Goal: Information Seeking & Learning: Compare options

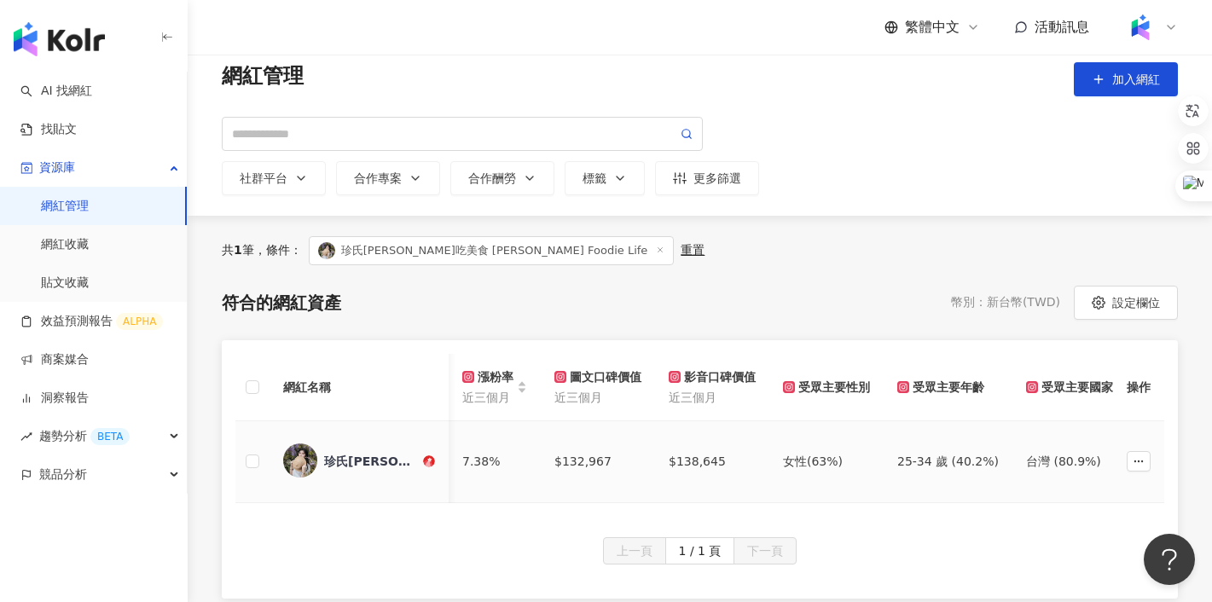
scroll to position [0, 582]
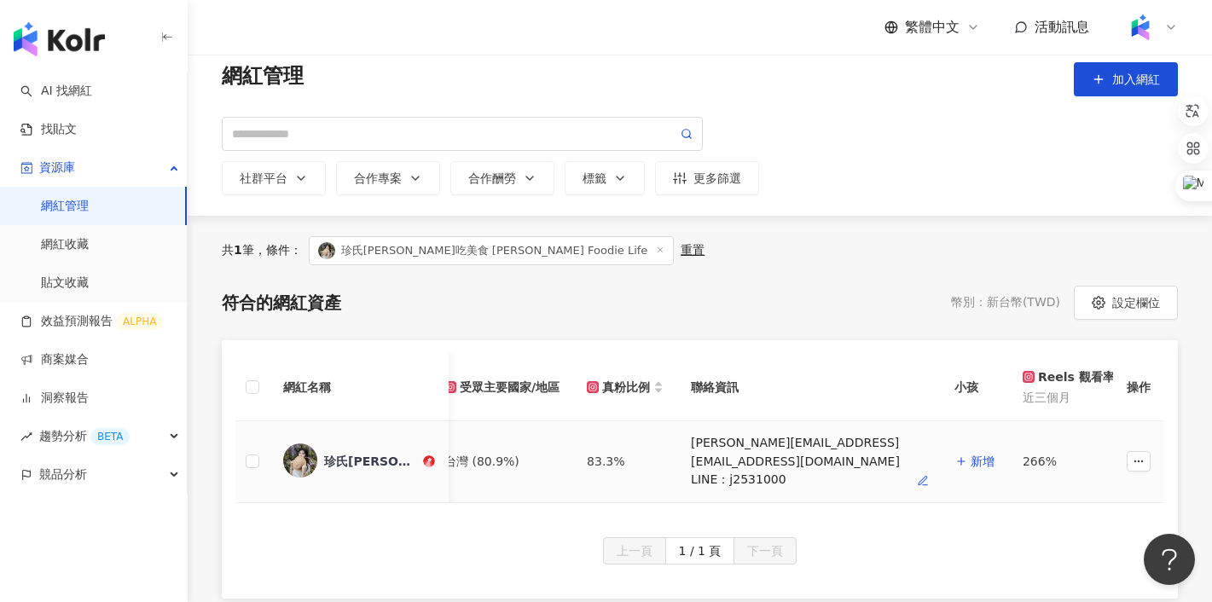
click at [917, 482] on icon "button" at bounding box center [923, 481] width 12 height 12
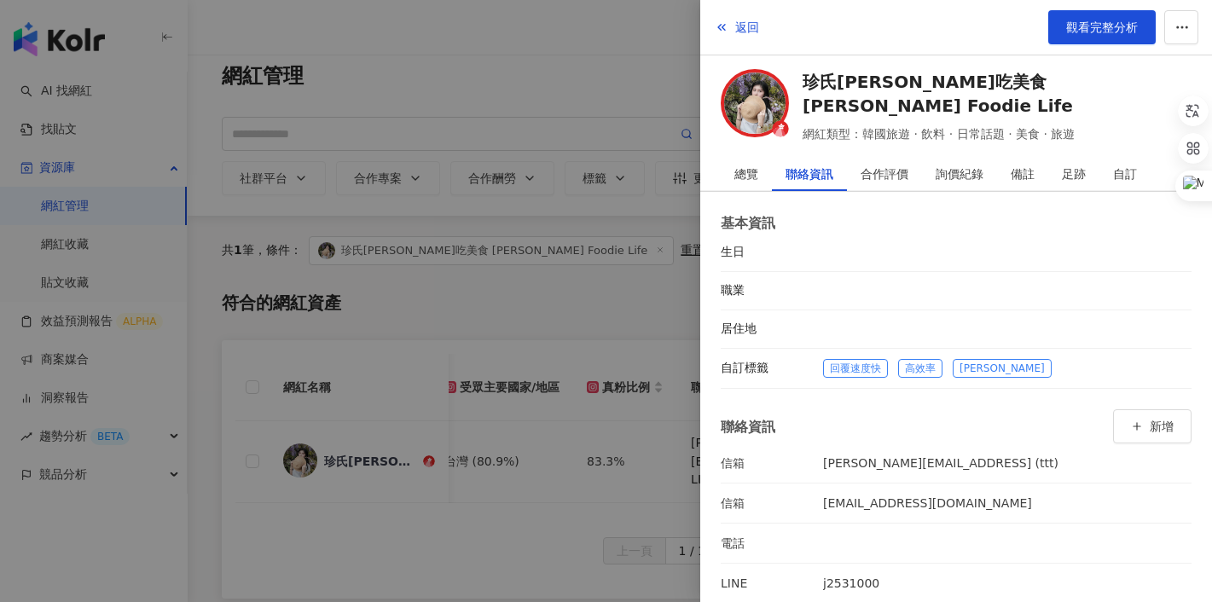
scroll to position [99, 0]
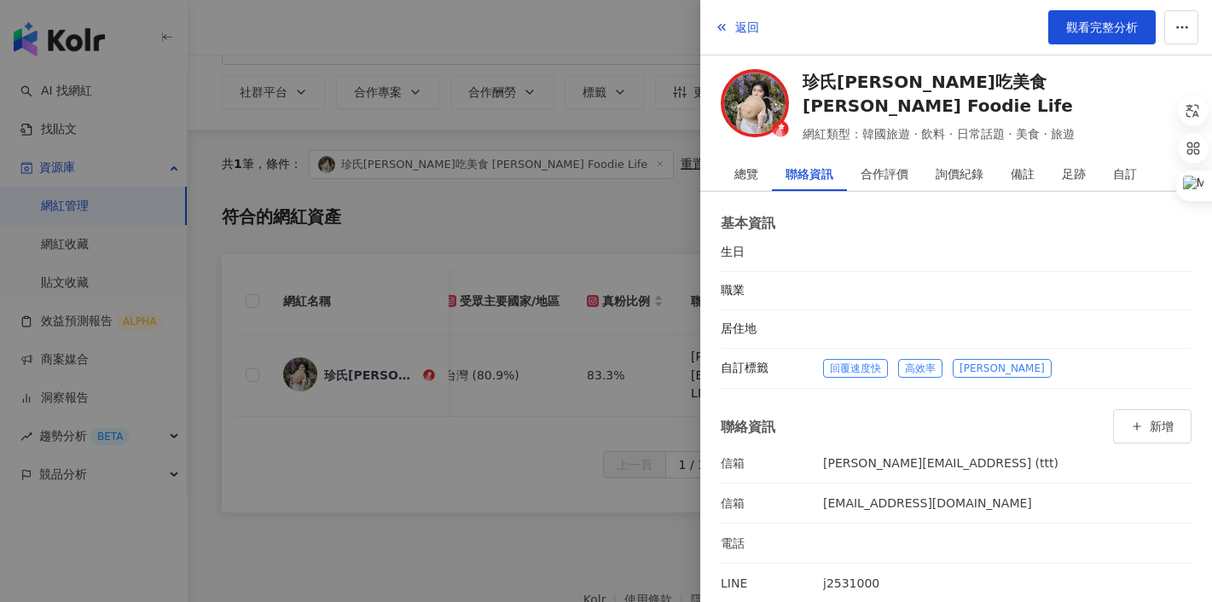
click at [656, 215] on div at bounding box center [606, 301] width 1212 height 602
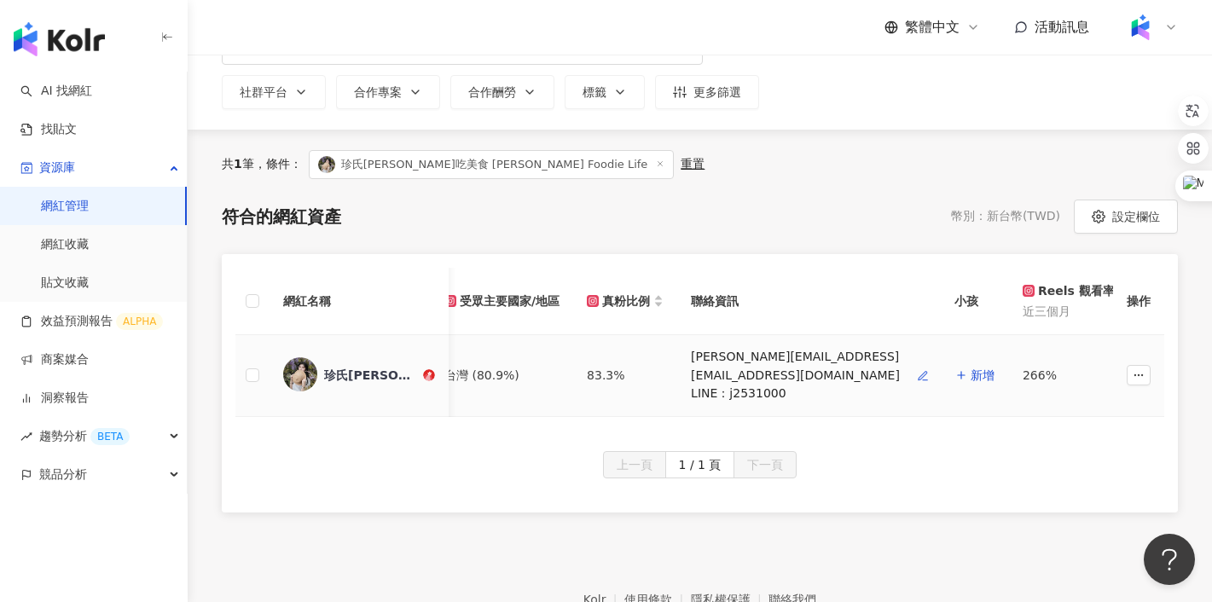
click at [917, 375] on icon "button" at bounding box center [923, 376] width 12 height 12
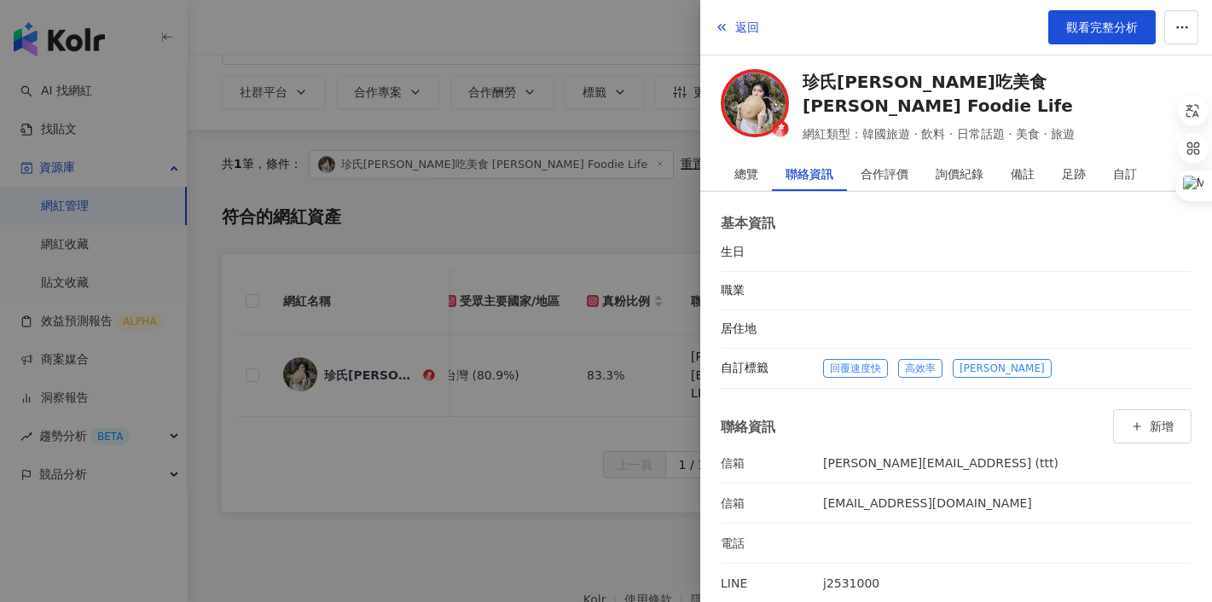
click at [685, 258] on div at bounding box center [606, 301] width 1212 height 602
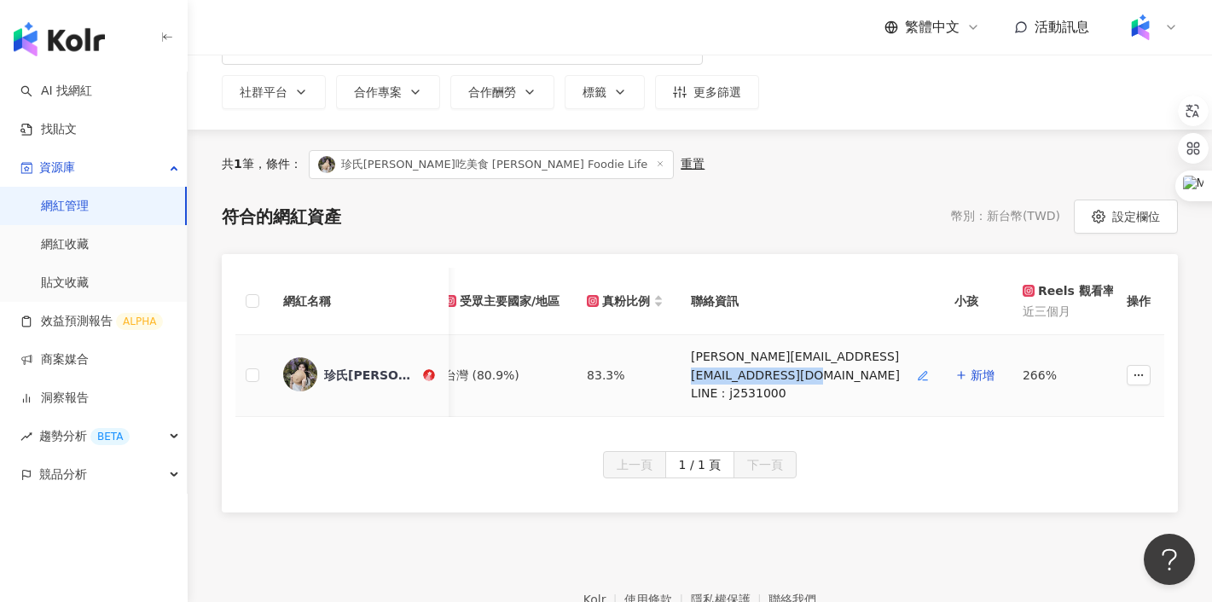
drag, startPoint x: 796, startPoint y: 379, endPoint x: 680, endPoint y: 377, distance: 116.0
click at [691, 377] on div "[EMAIL_ADDRESS][DOMAIN_NAME]" at bounding box center [795, 376] width 209 height 17
drag, startPoint x: 681, startPoint y: 359, endPoint x: 809, endPoint y: 357, distance: 128.0
click at [809, 357] on div "[PERSON_NAME][EMAIL_ADDRESS]" at bounding box center [809, 357] width 236 height 17
drag, startPoint x: 571, startPoint y: 376, endPoint x: 599, endPoint y: 375, distance: 28.2
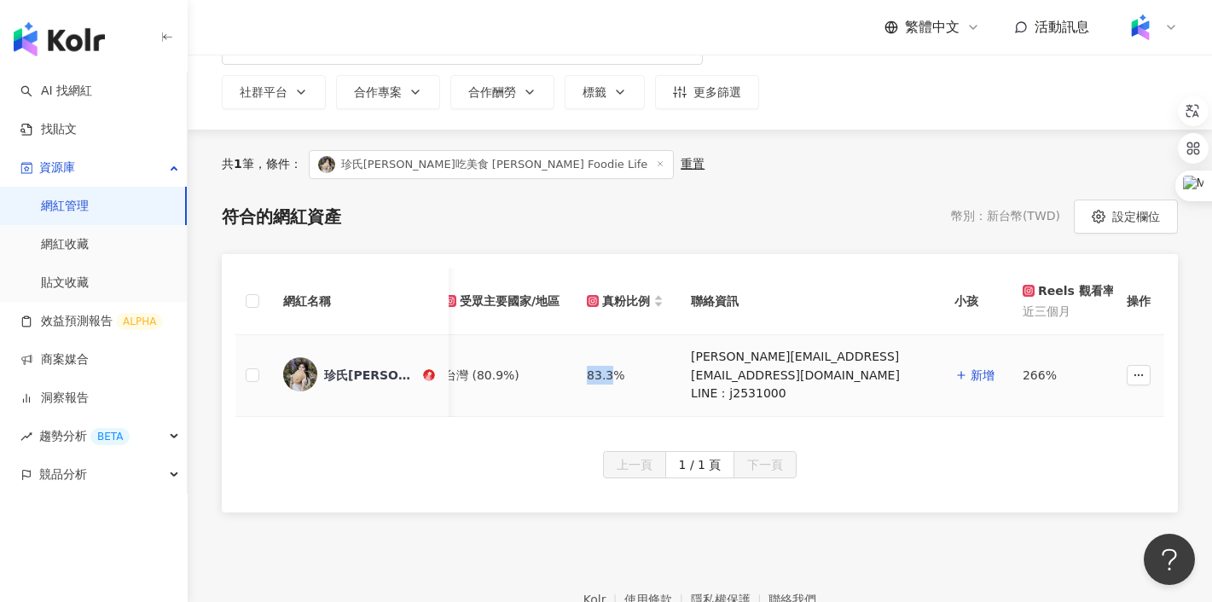
click at [599, 376] on td "83.3%" at bounding box center [625, 376] width 104 height 82
click at [770, 212] on div "符合的網紅資產 幣別 ： 新台幣 ( TWD ) 設定欄位" at bounding box center [700, 217] width 956 height 34
click at [78, 92] on link "AI 找網紅" at bounding box center [56, 91] width 72 height 17
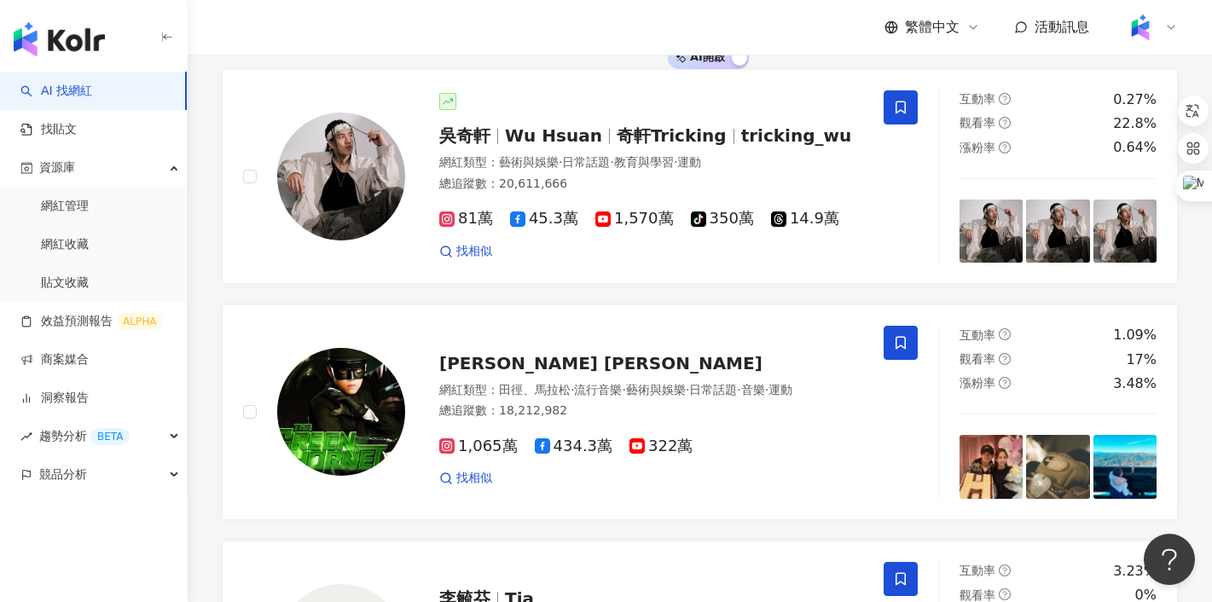
scroll to position [188, 0]
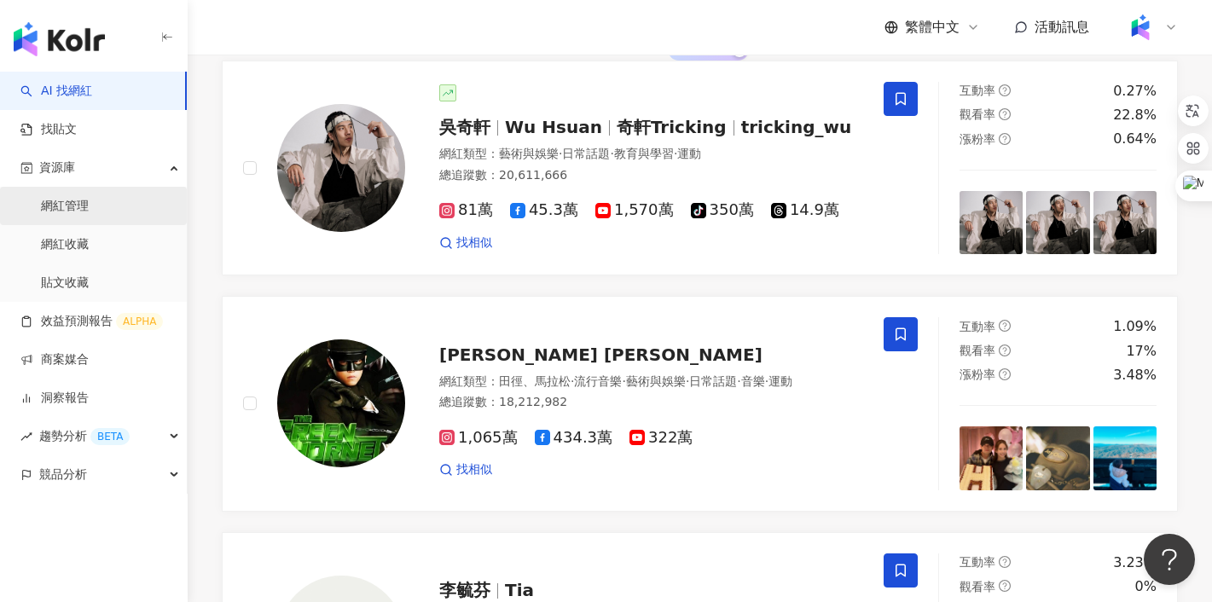
click at [89, 202] on link "網紅管理" at bounding box center [65, 206] width 48 height 17
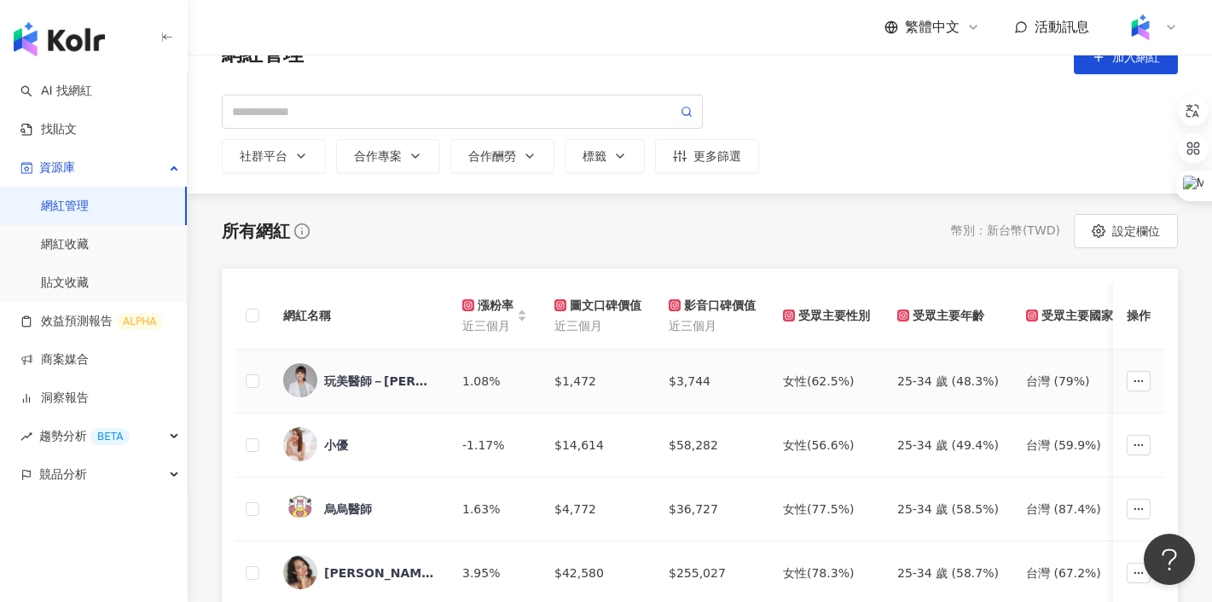
scroll to position [19, 0]
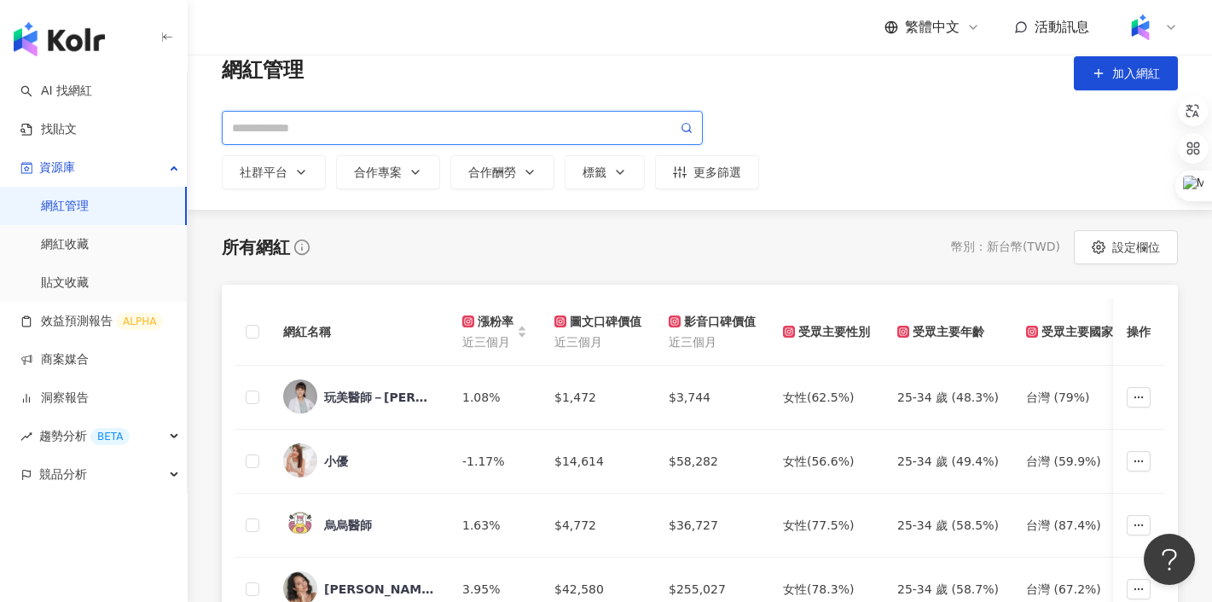
click at [320, 134] on input "search" at bounding box center [454, 128] width 445 height 19
type input "*"
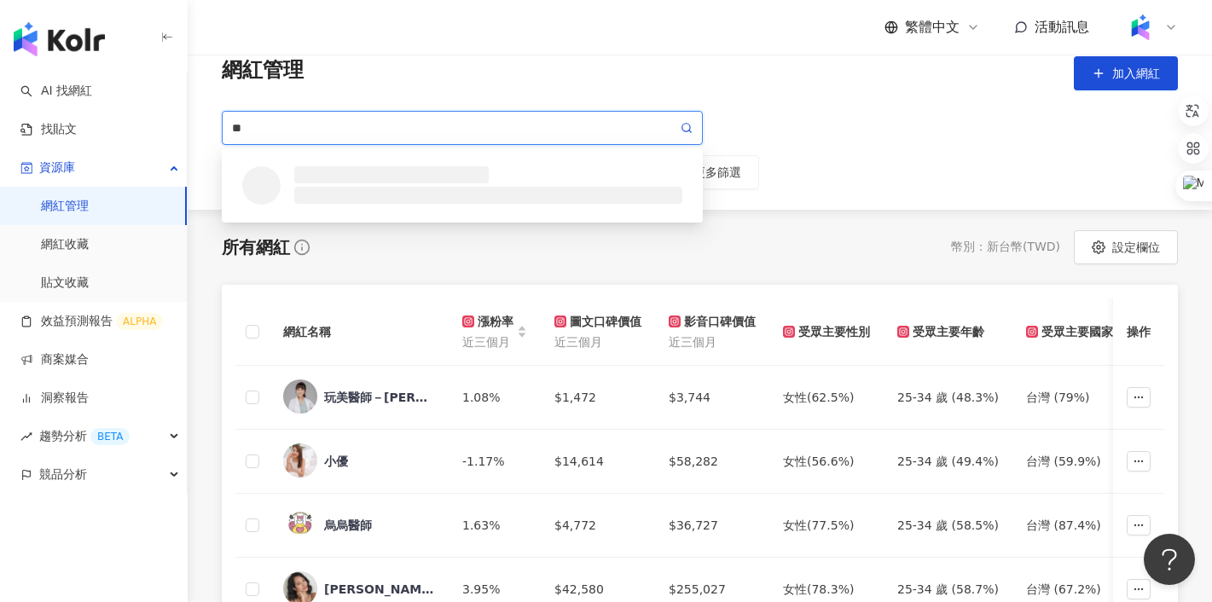
type input "**"
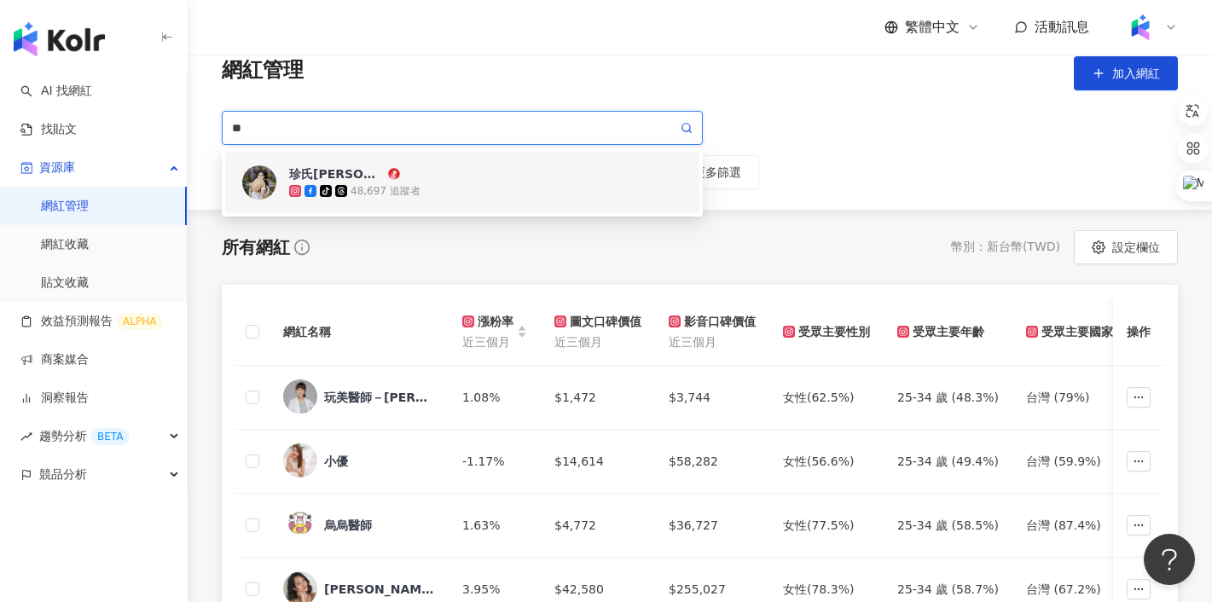
click at [367, 169] on div "珍氏[PERSON_NAME]吃美食 [PERSON_NAME] Foodie Life" at bounding box center [337, 173] width 96 height 17
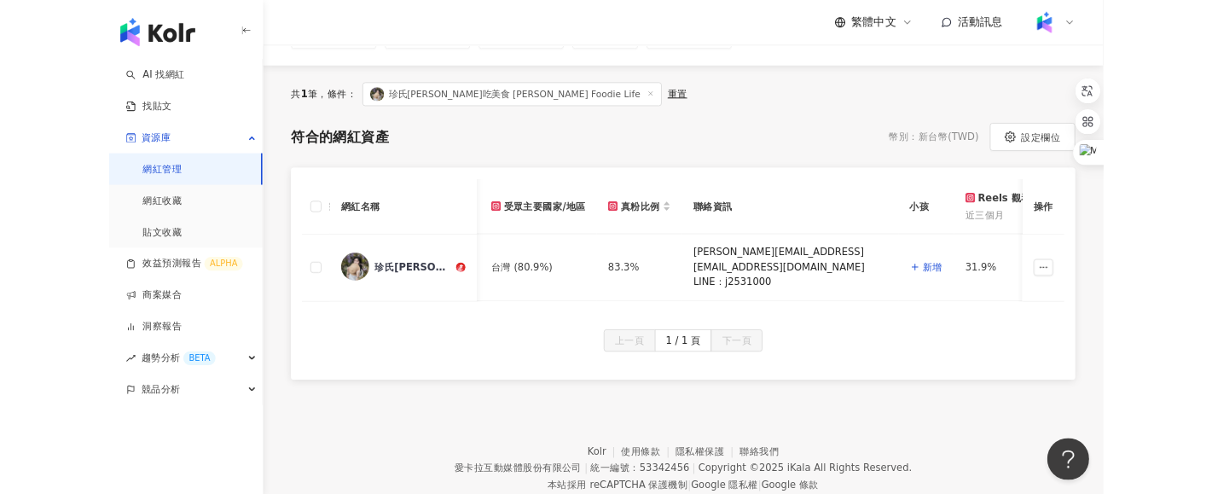
scroll to position [0, 563]
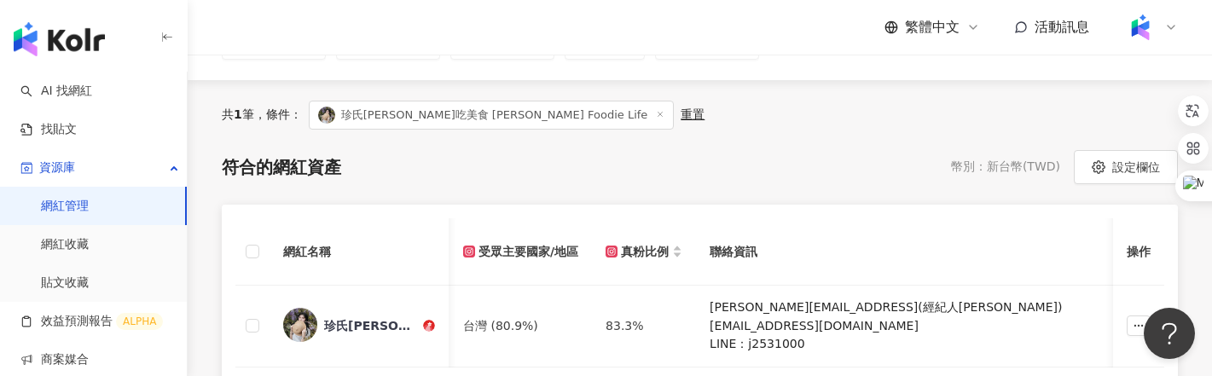
click at [837, 184] on div "符合的網紅資產 幣別 ： 新台幣 ( TWD ) 設定欄位 網紅名稱 漲粉率 近三個月 圖文口碑價值 近三個月 影音口碑價值 近三個月 受眾主要性別 受眾主要…" at bounding box center [700, 306] width 956 height 313
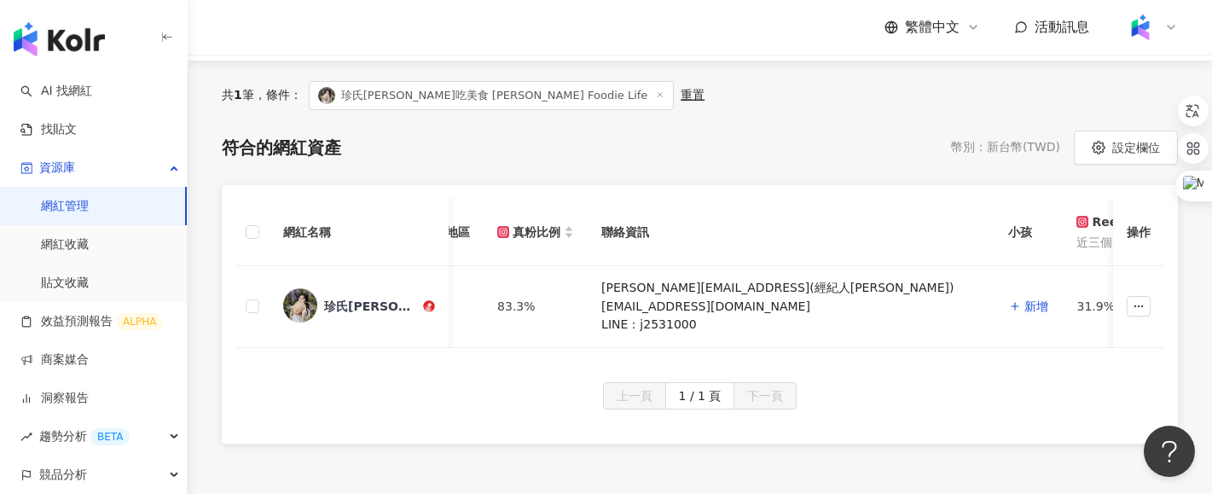
scroll to position [153, 0]
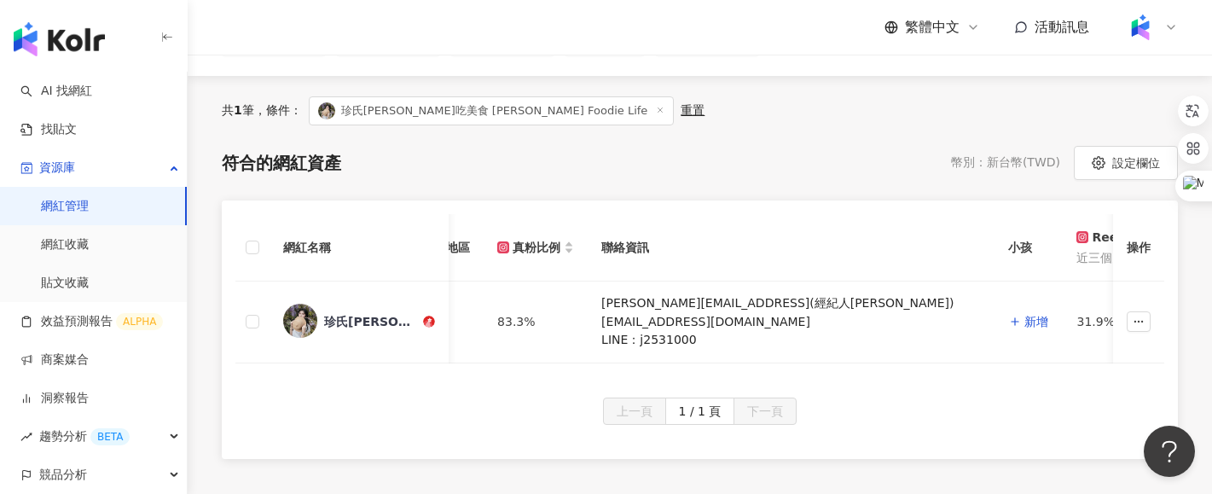
click at [656, 111] on icon at bounding box center [660, 110] width 9 height 9
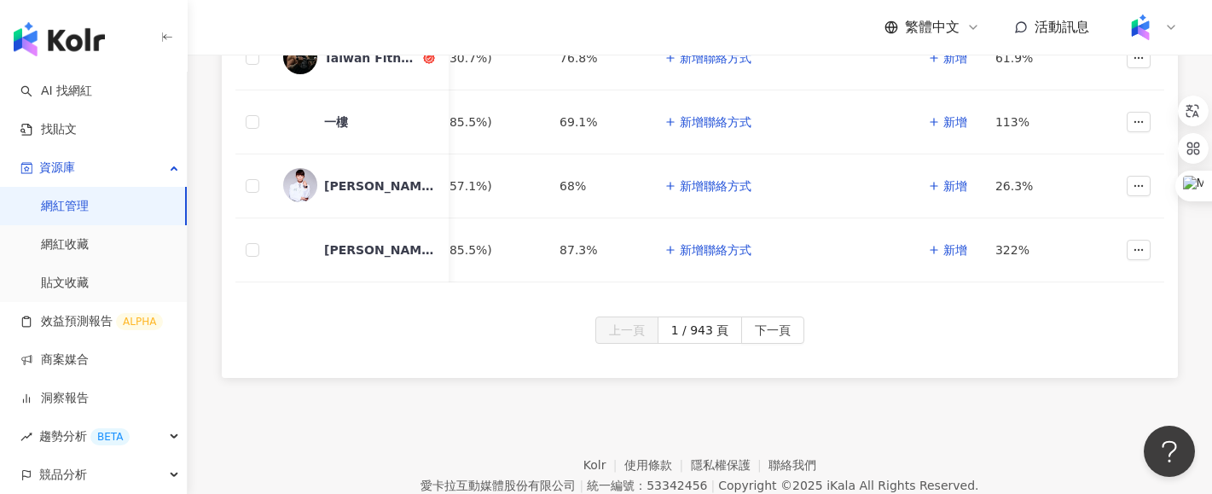
scroll to position [914, 0]
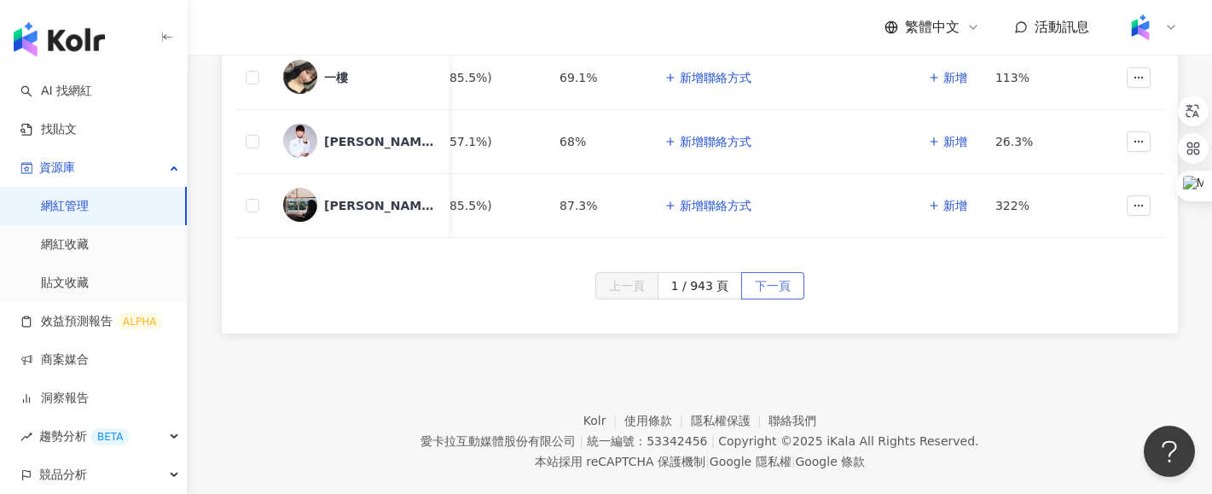
click at [765, 280] on span "下一頁" at bounding box center [773, 286] width 36 height 27
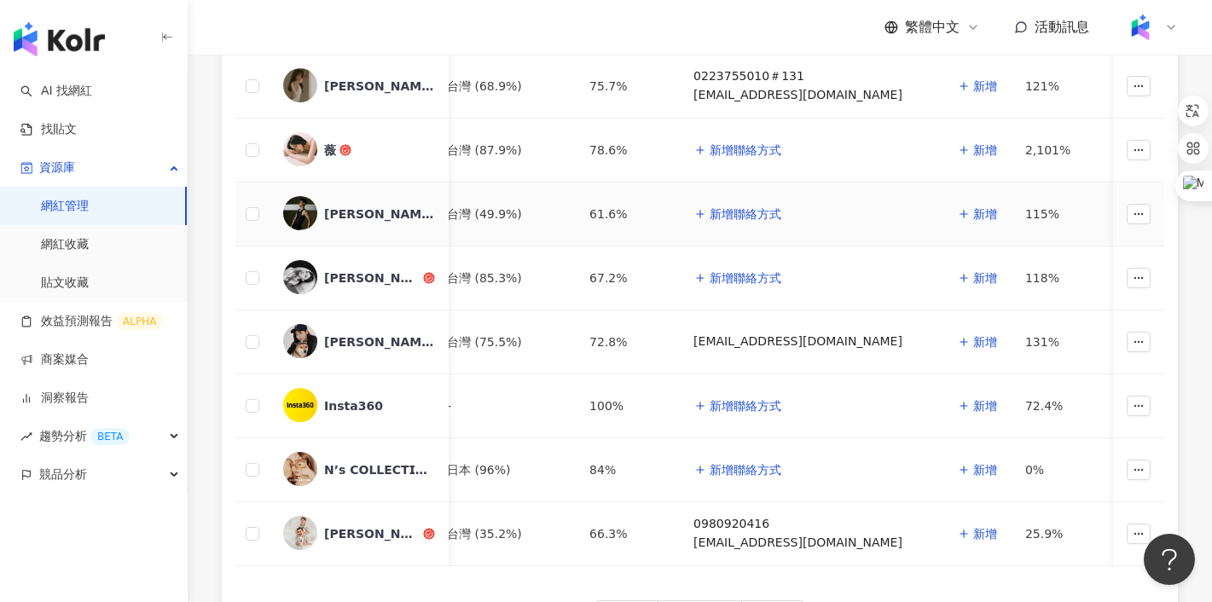
scroll to position [622, 0]
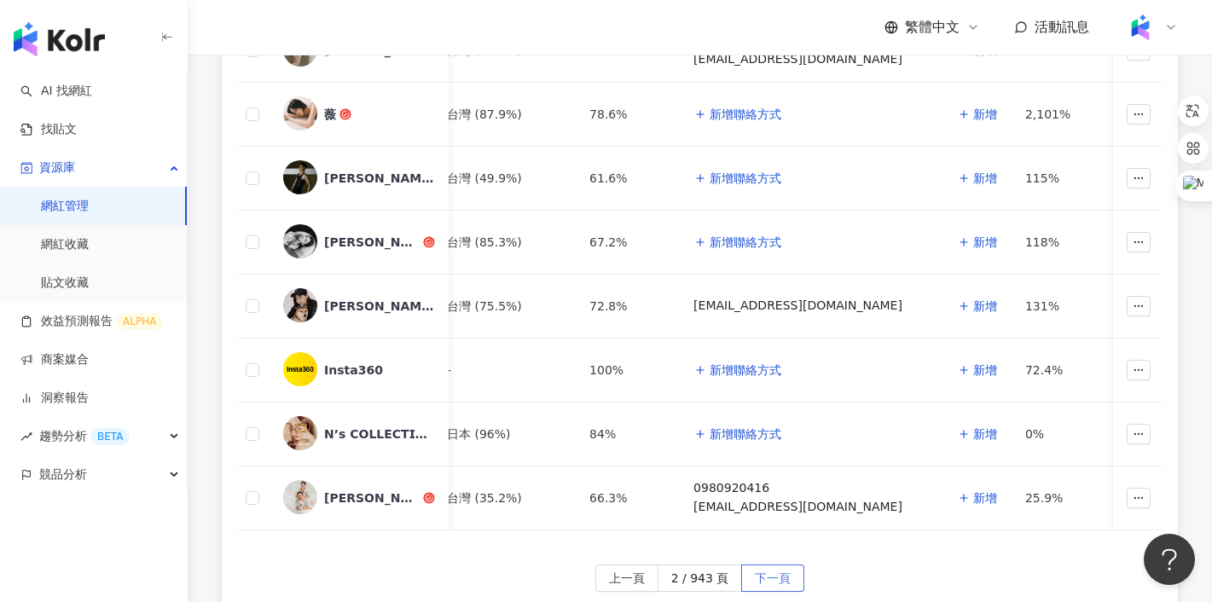
click at [770, 565] on span "下一頁" at bounding box center [773, 578] width 36 height 27
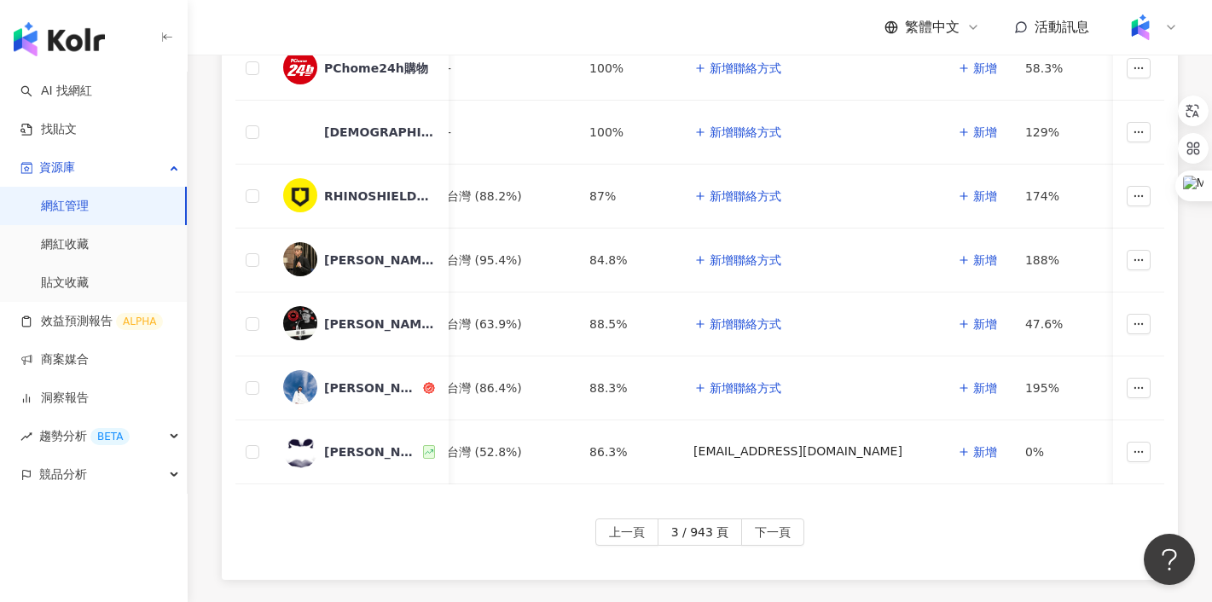
scroll to position [710, 0]
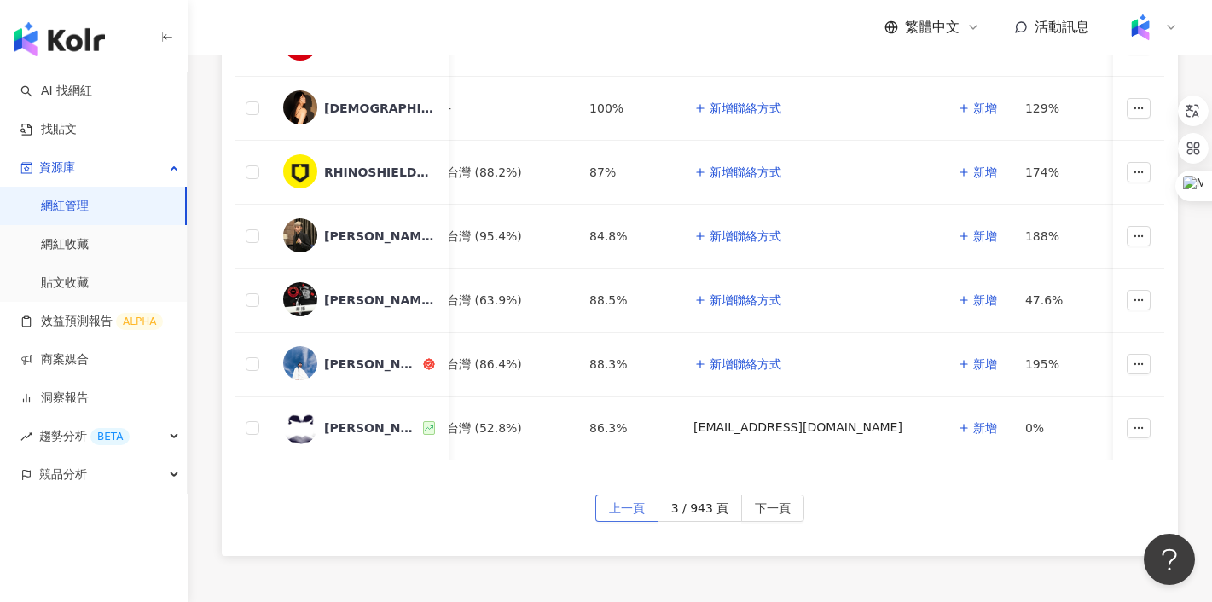
click at [623, 503] on span "上一頁" at bounding box center [627, 509] width 36 height 27
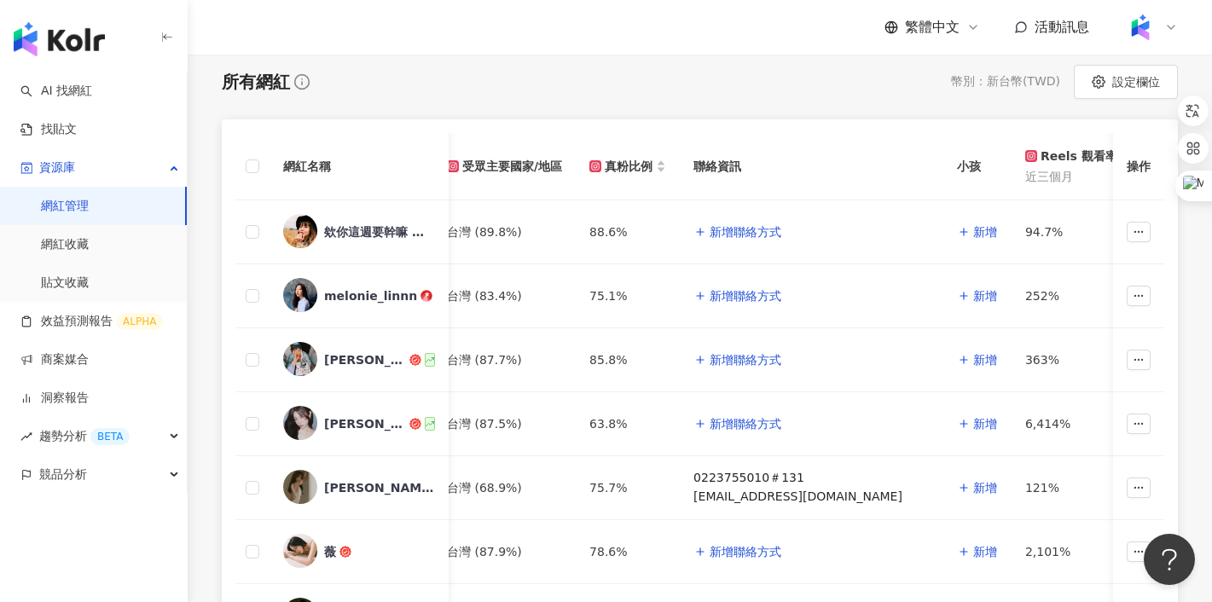
scroll to position [0, 0]
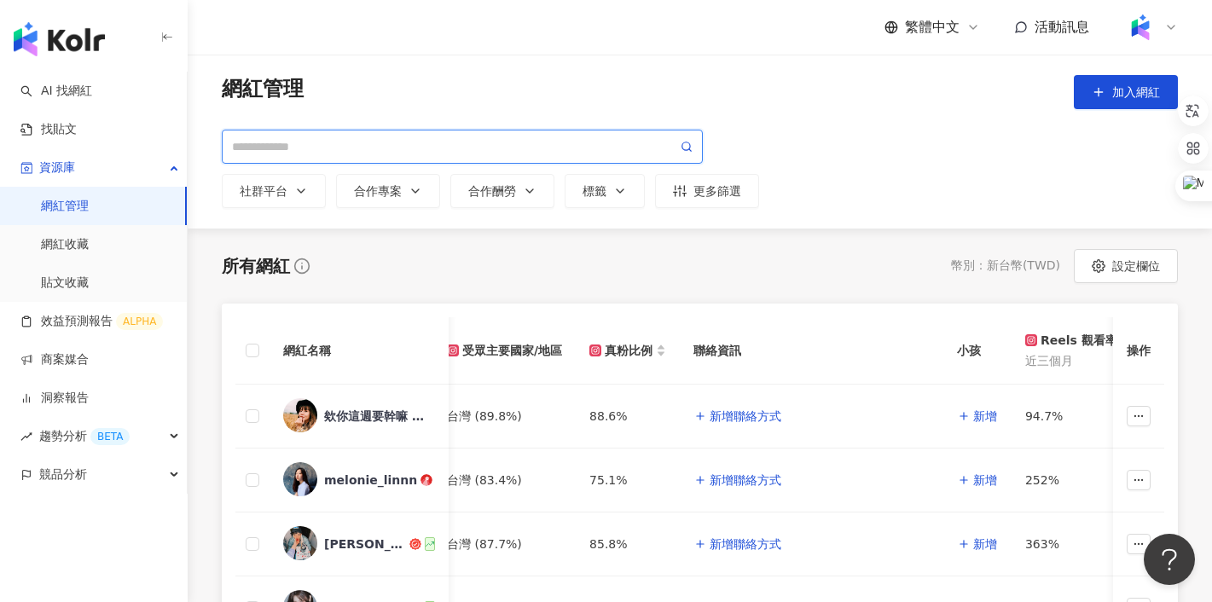
click at [368, 148] on input "search" at bounding box center [454, 146] width 445 height 19
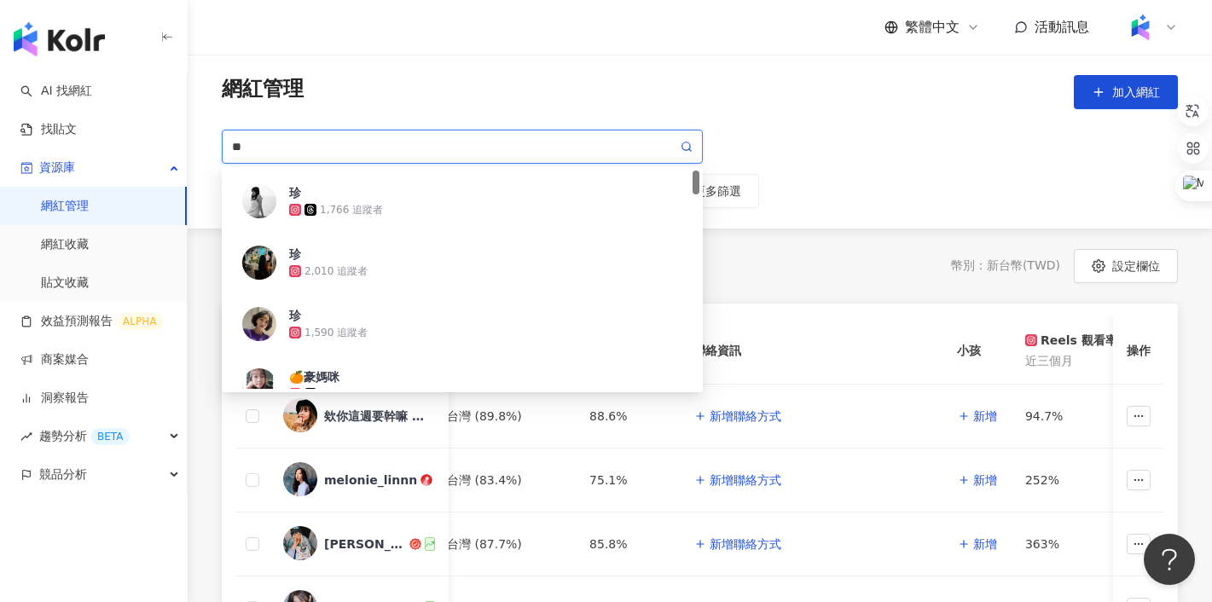
type input "**"
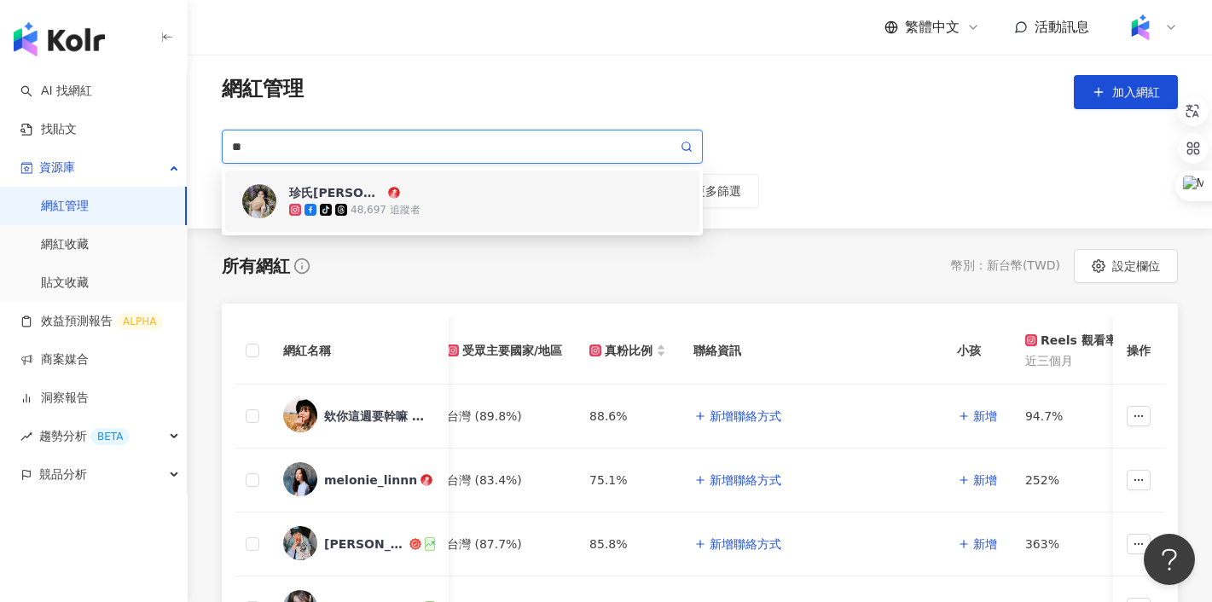
click at [421, 204] on div "tiktok-icon 48,697 追蹤者" at bounding box center [485, 209] width 393 height 17
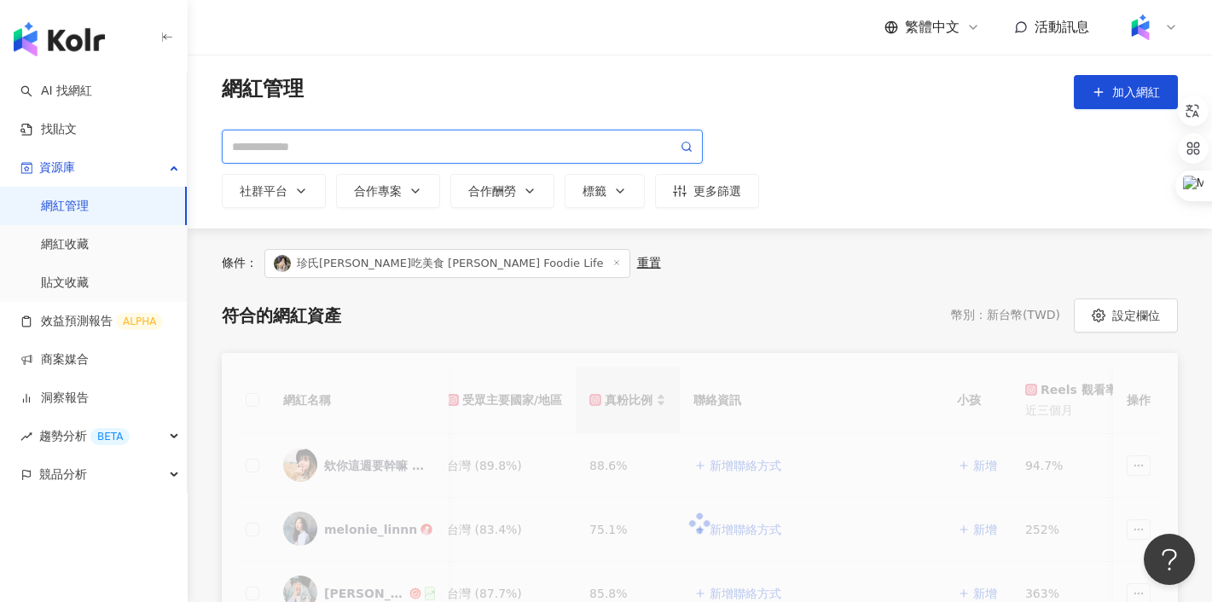
scroll to position [0, 331]
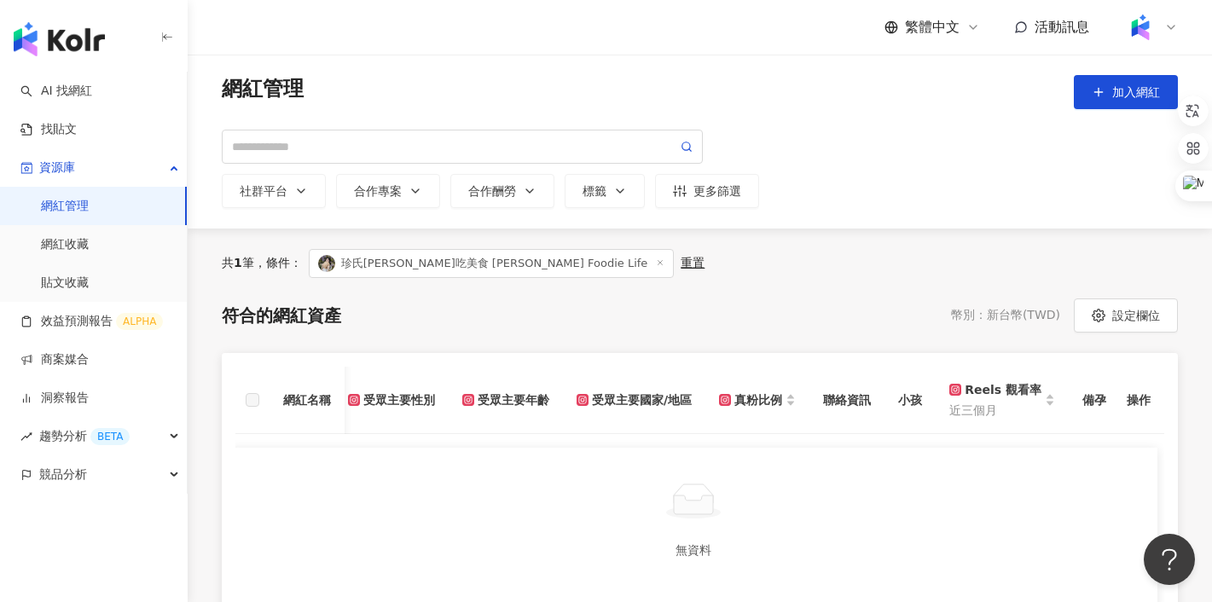
click at [512, 305] on div "符合的網紅資產 幣別 ： 新台幣 ( TWD ) 設定欄位" at bounding box center [700, 316] width 956 height 34
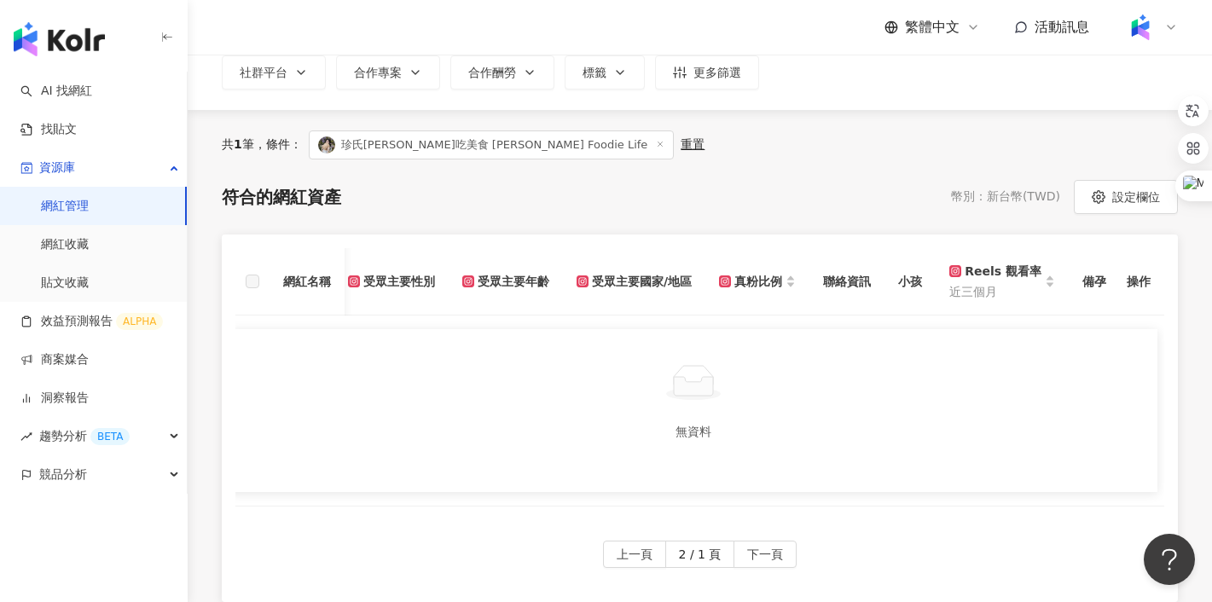
scroll to position [132, 0]
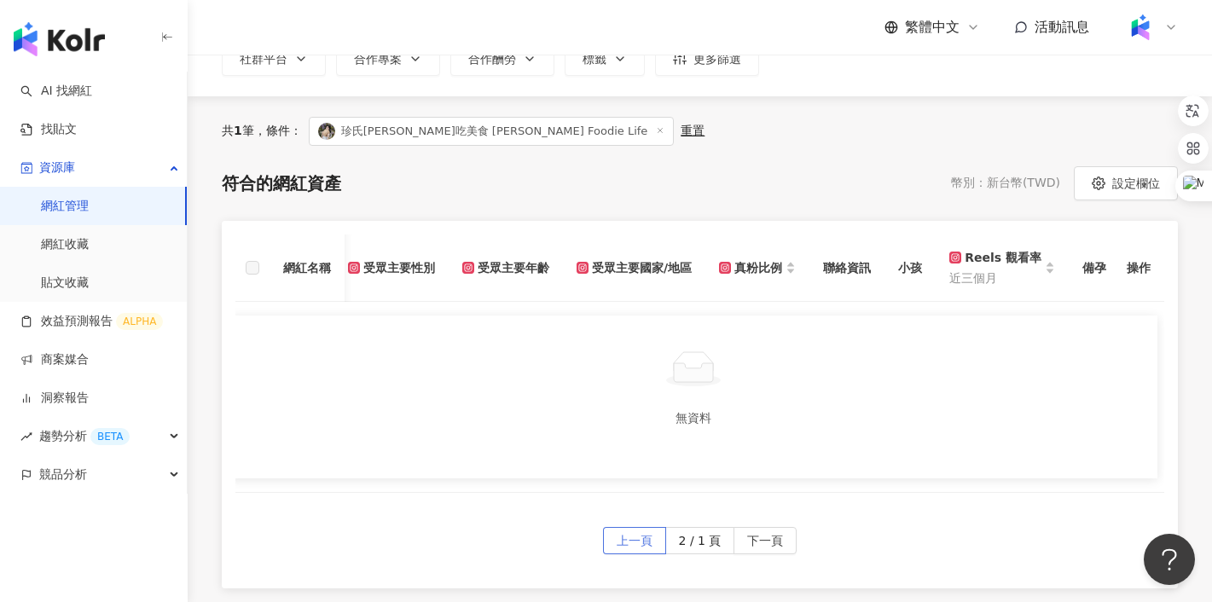
click at [634, 548] on span "上一頁" at bounding box center [635, 541] width 36 height 27
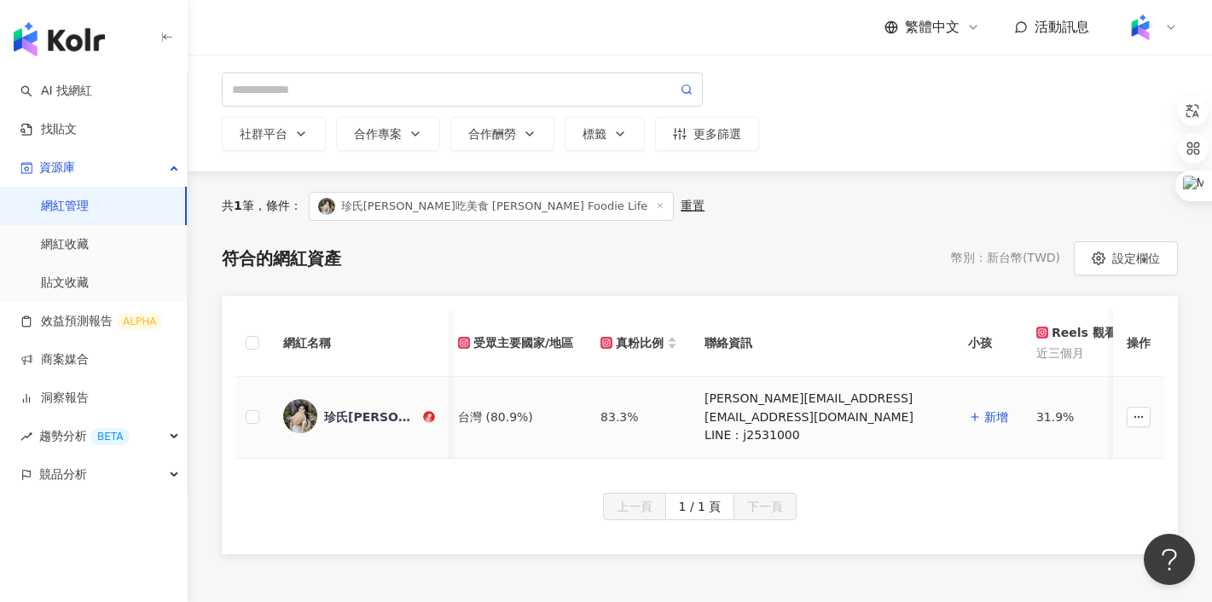
scroll to position [0, 582]
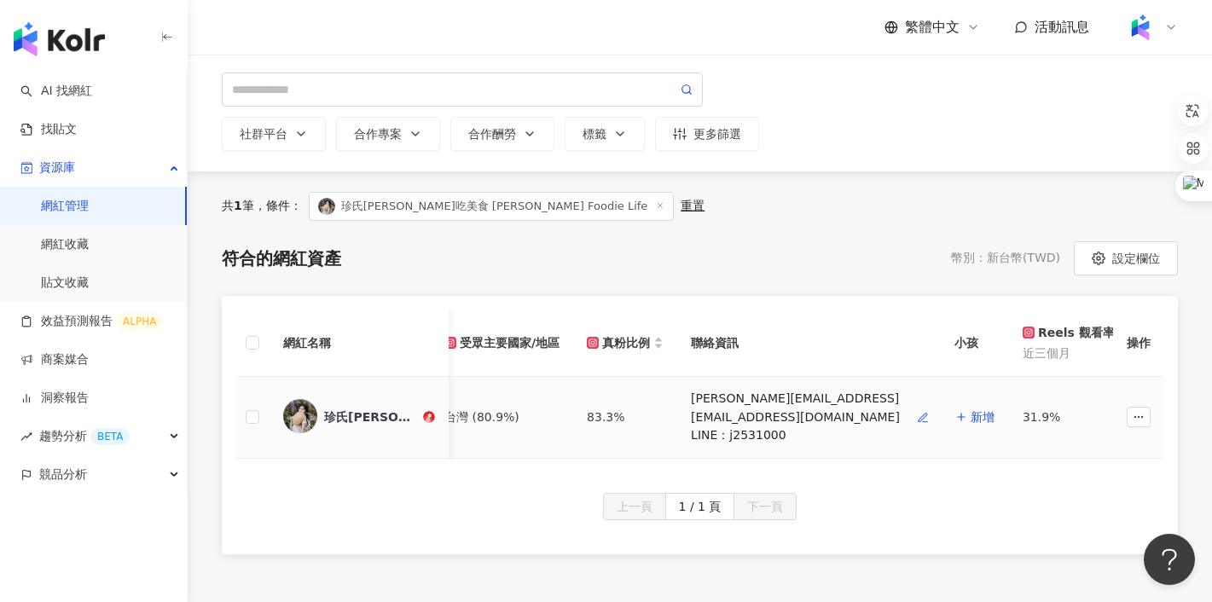
click at [917, 420] on icon "button" at bounding box center [923, 418] width 12 height 12
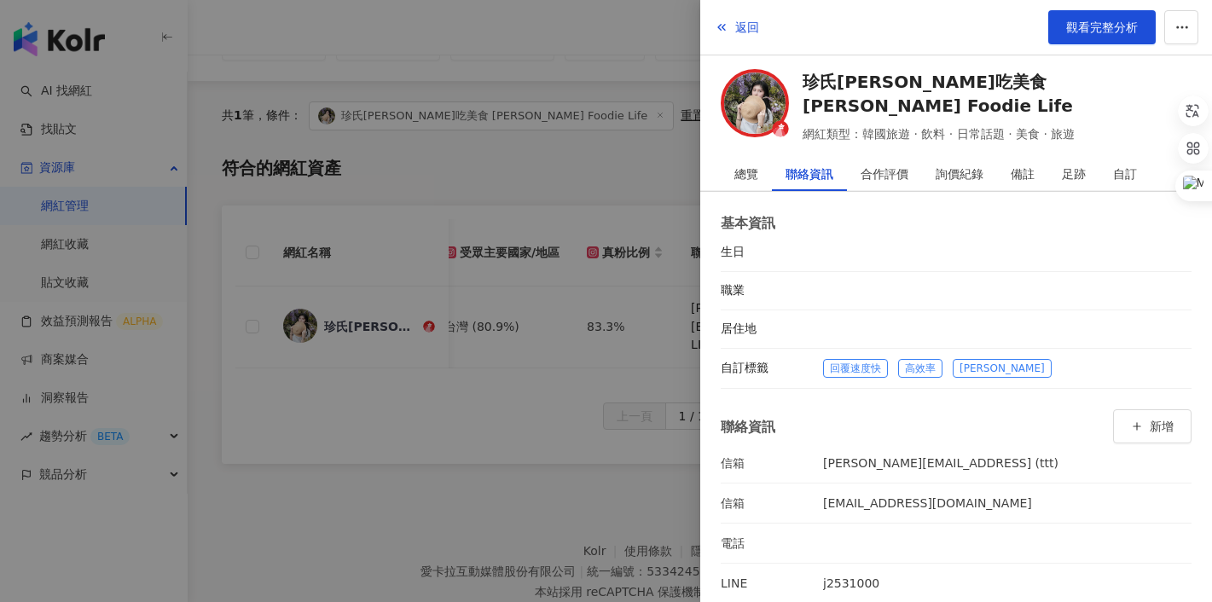
scroll to position [199, 0]
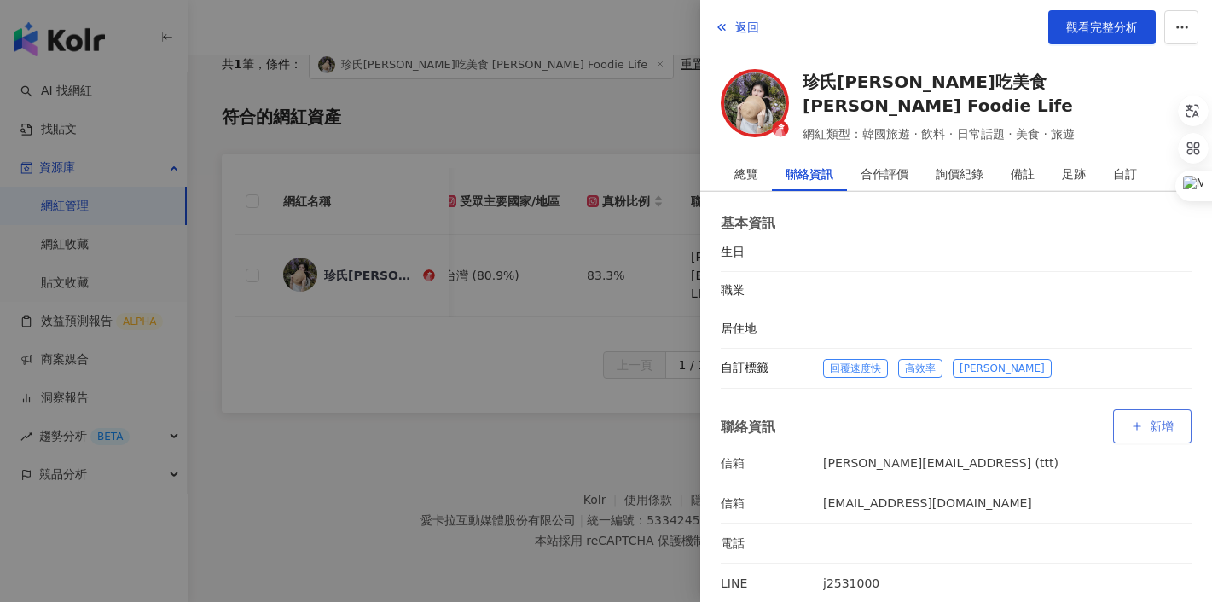
click at [1150, 409] on button "新增" at bounding box center [1152, 426] width 78 height 34
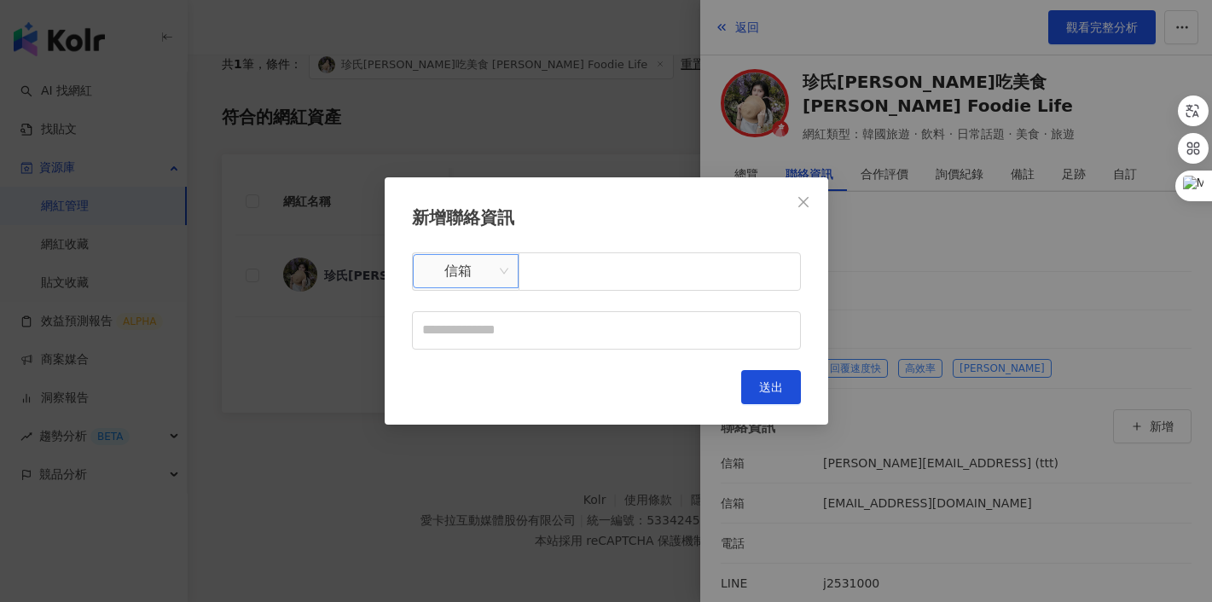
click at [460, 262] on span "信箱" at bounding box center [465, 271] width 85 height 32
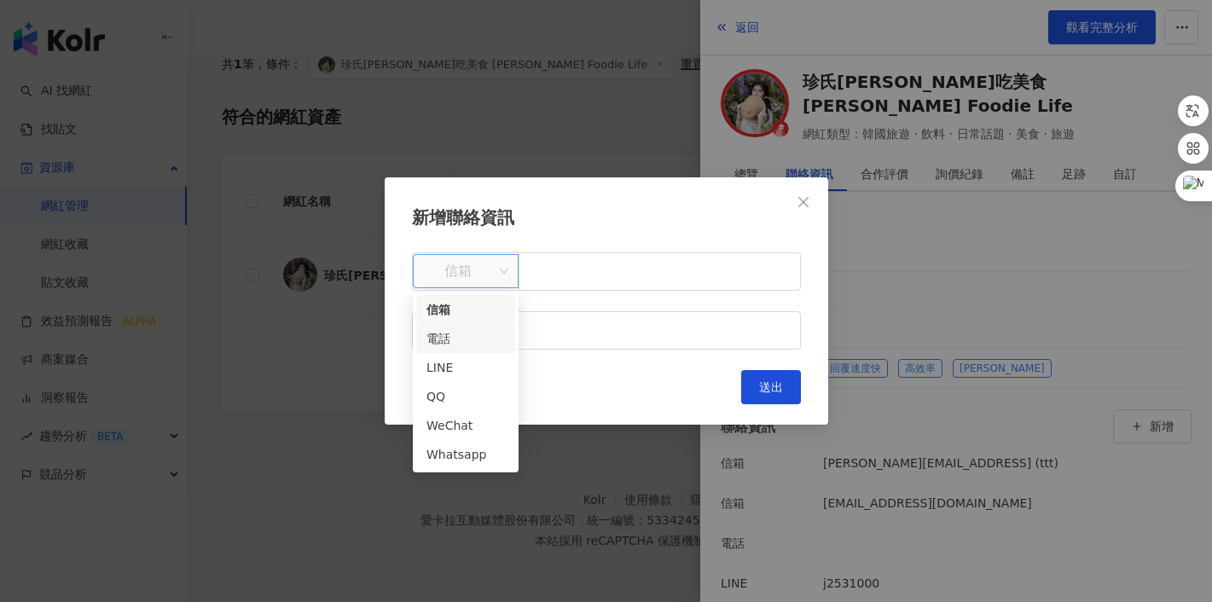
click at [456, 334] on div "電話" at bounding box center [465, 338] width 78 height 19
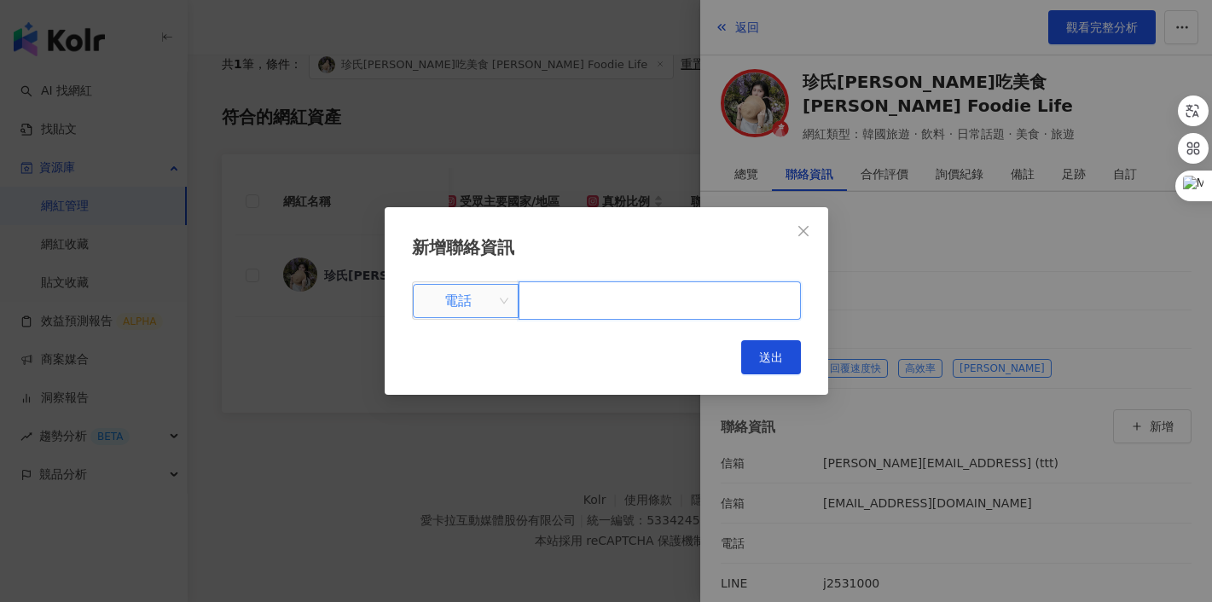
click at [577, 300] on input "text" at bounding box center [660, 300] width 282 height 38
type input "*"
type input "**********"
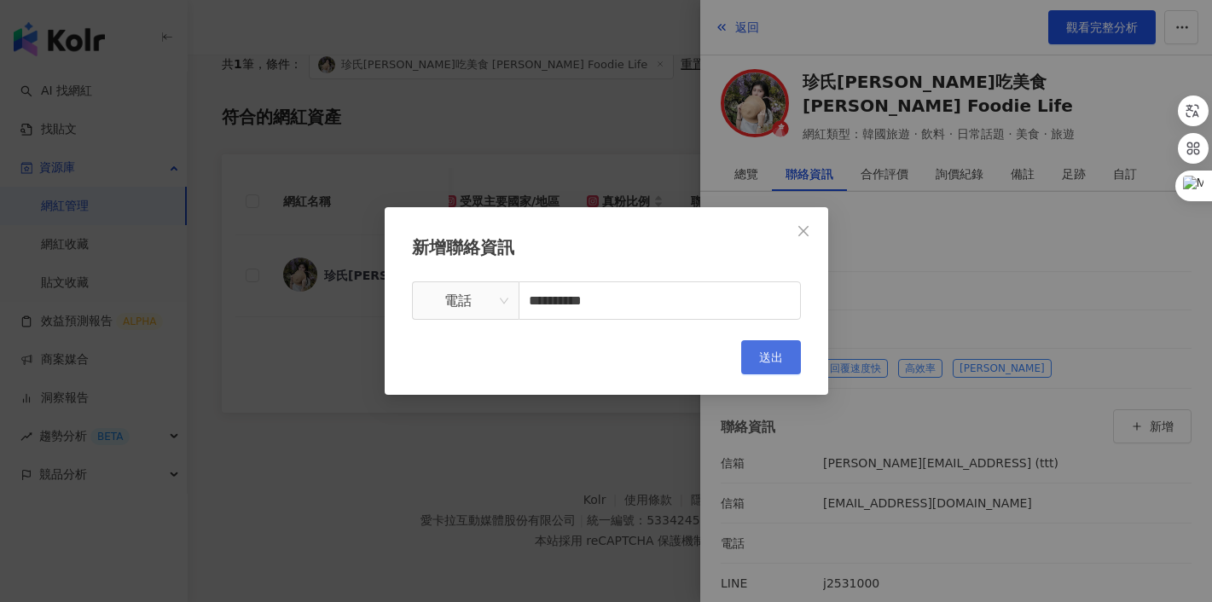
click at [761, 352] on span "送出" at bounding box center [771, 358] width 24 height 14
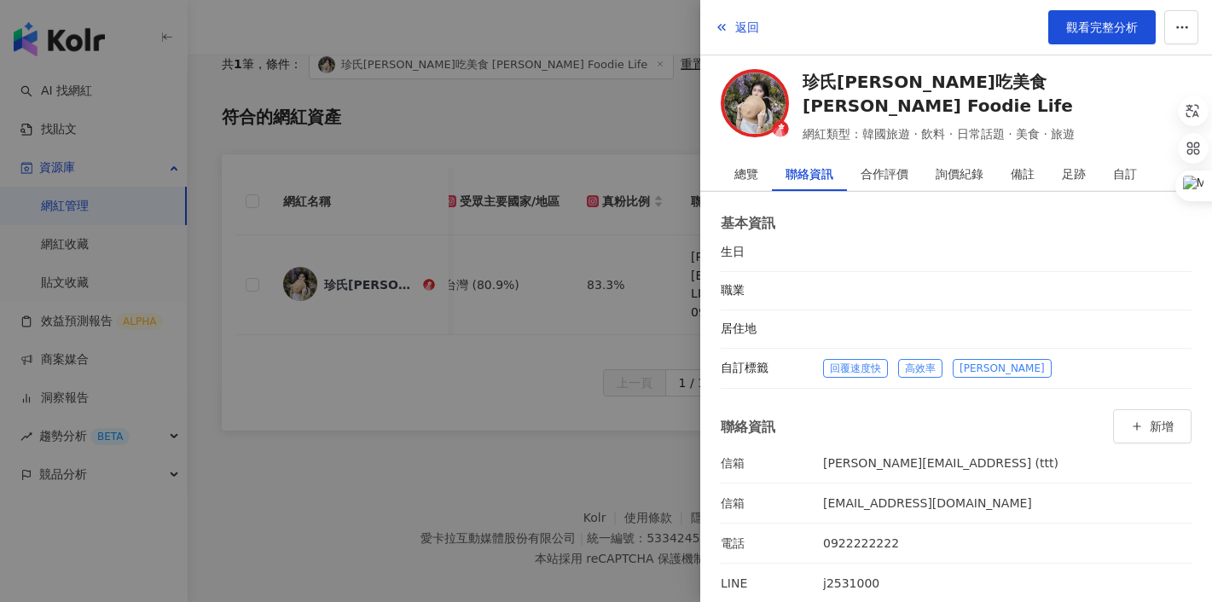
click at [574, 340] on div at bounding box center [606, 301] width 1212 height 602
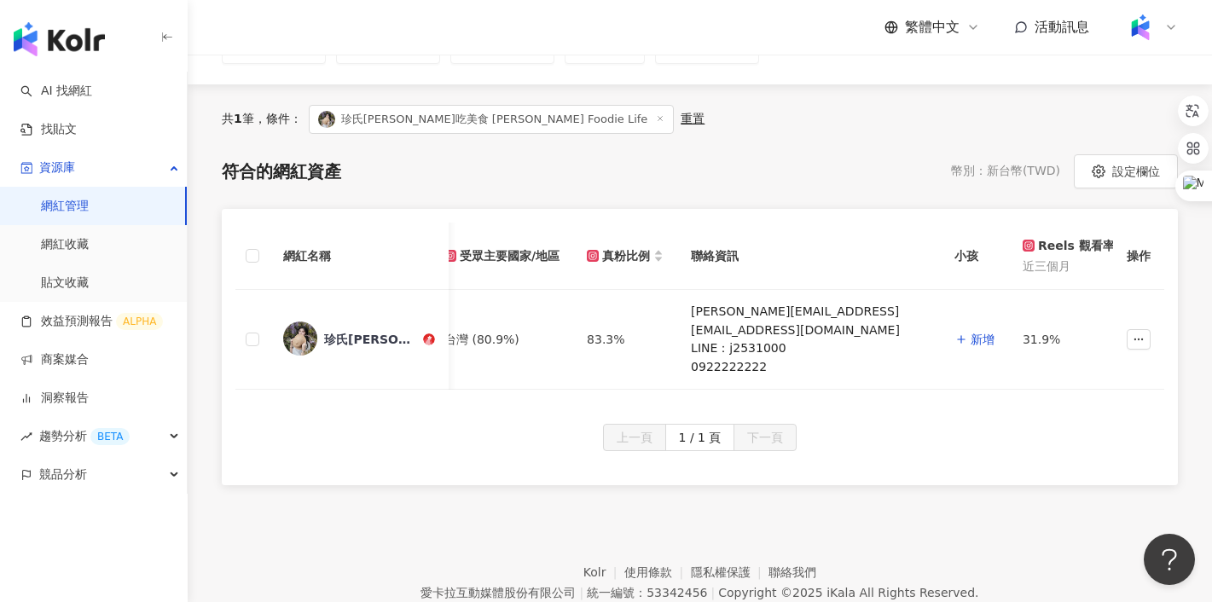
scroll to position [135, 0]
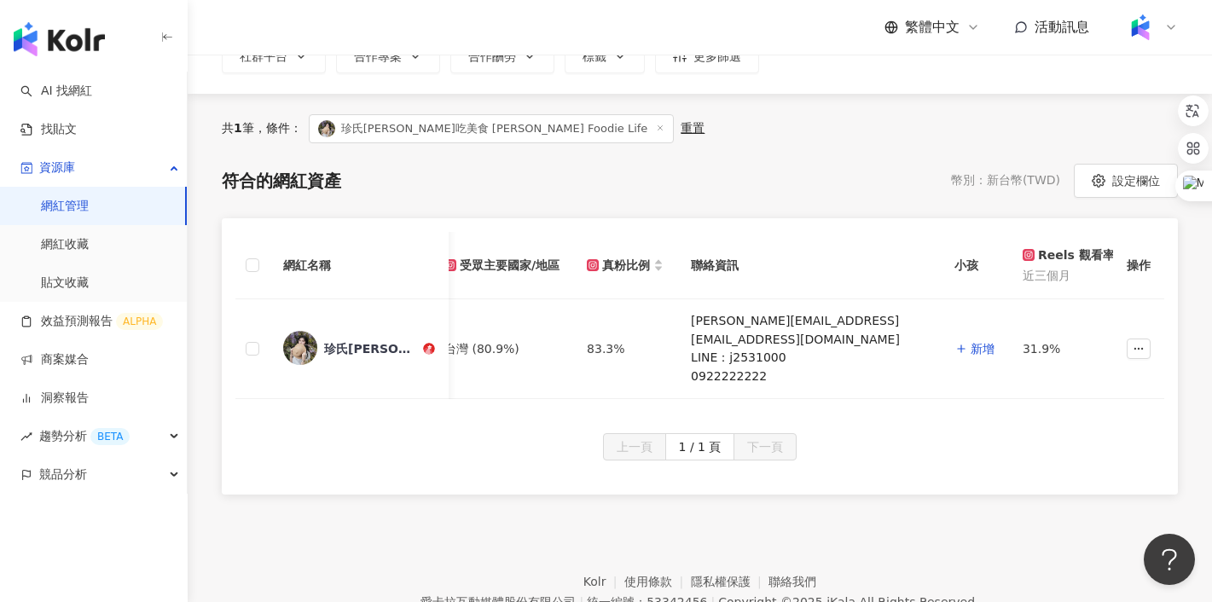
click at [681, 129] on div "重置" at bounding box center [693, 128] width 24 height 15
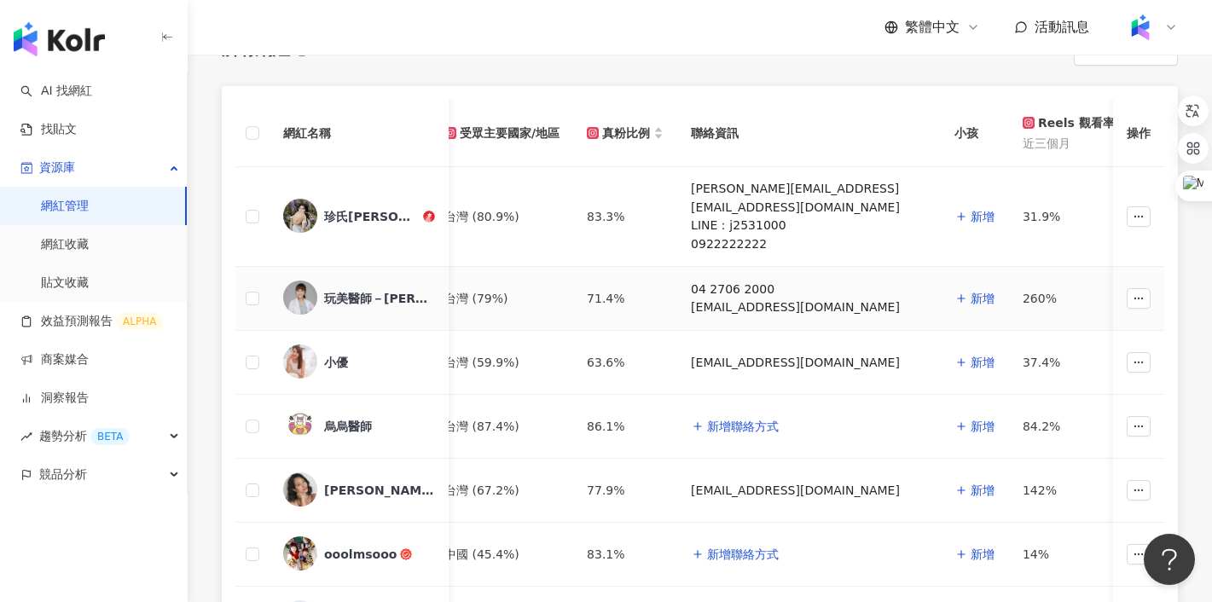
scroll to position [219, 0]
click at [917, 296] on span "button" at bounding box center [923, 289] width 12 height 14
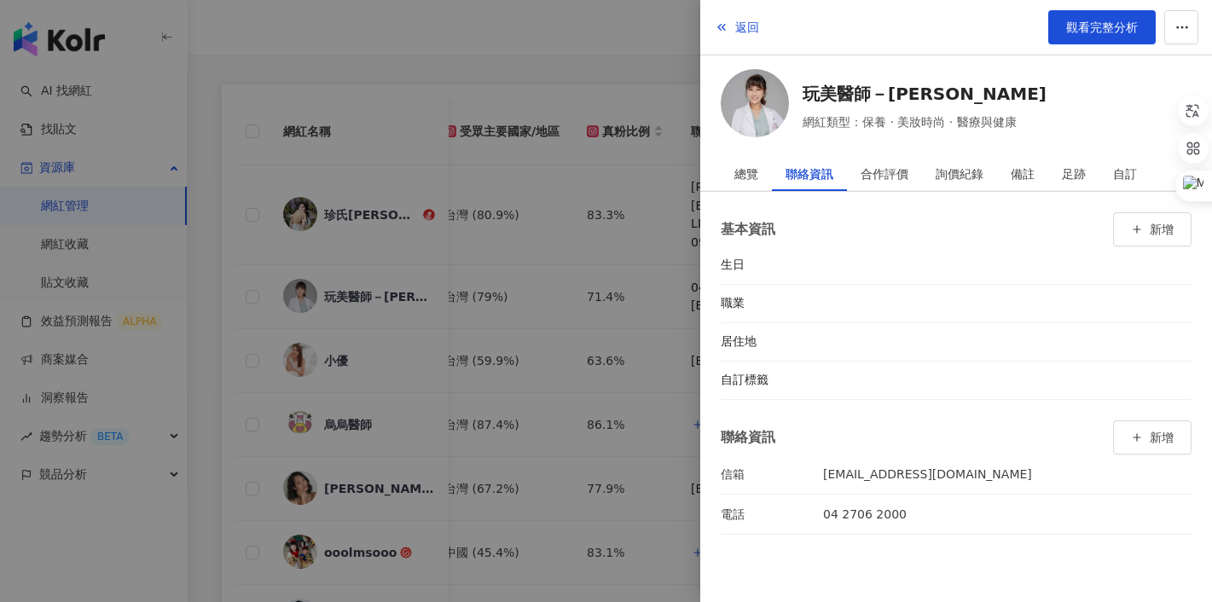
click at [630, 59] on div at bounding box center [606, 301] width 1212 height 602
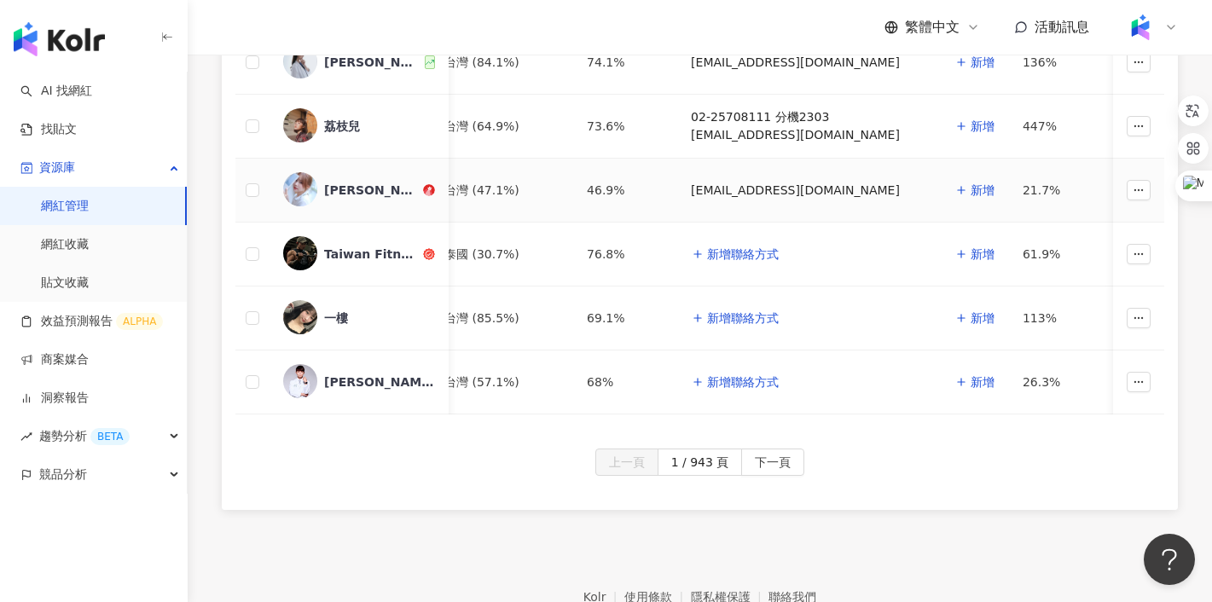
scroll to position [796, 0]
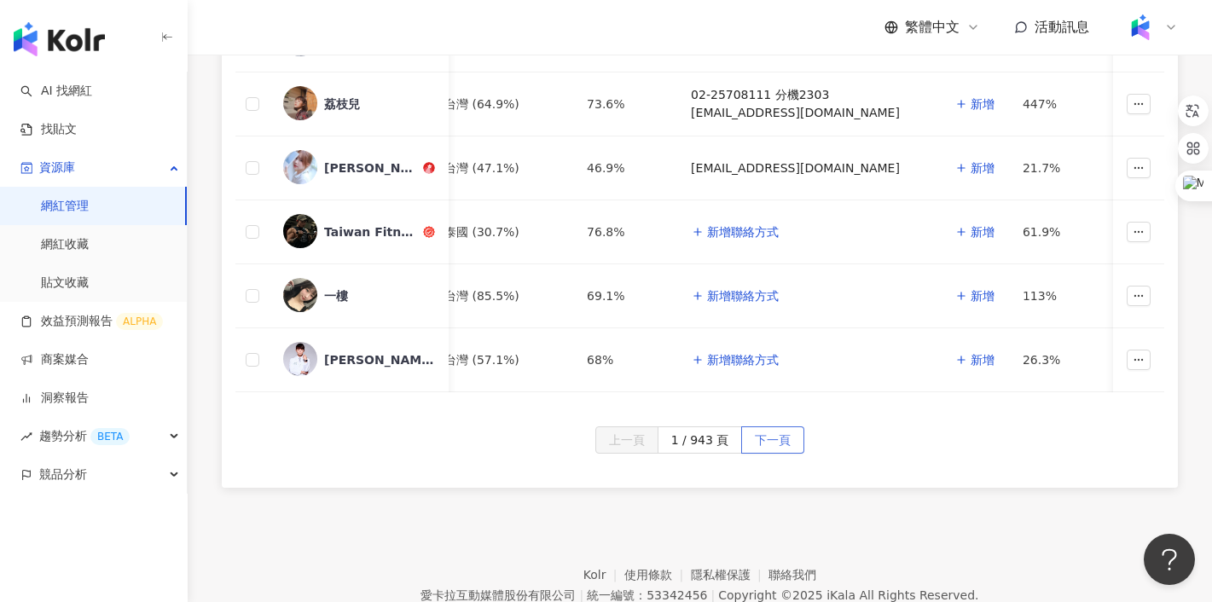
click at [787, 435] on span "下一頁" at bounding box center [773, 440] width 36 height 27
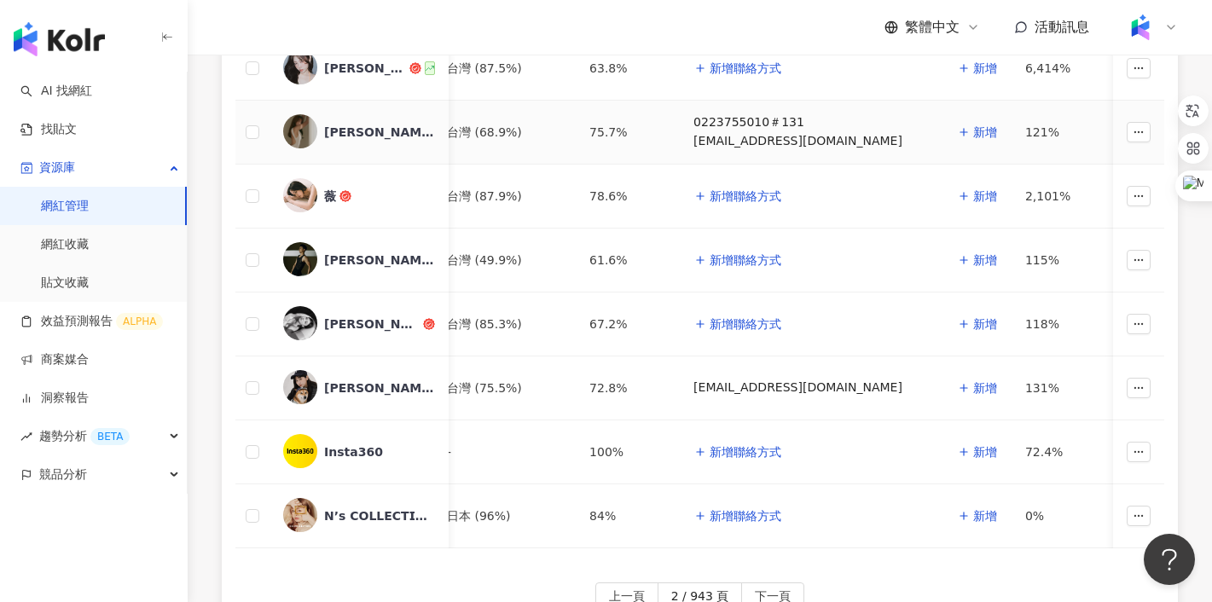
scroll to position [711, 0]
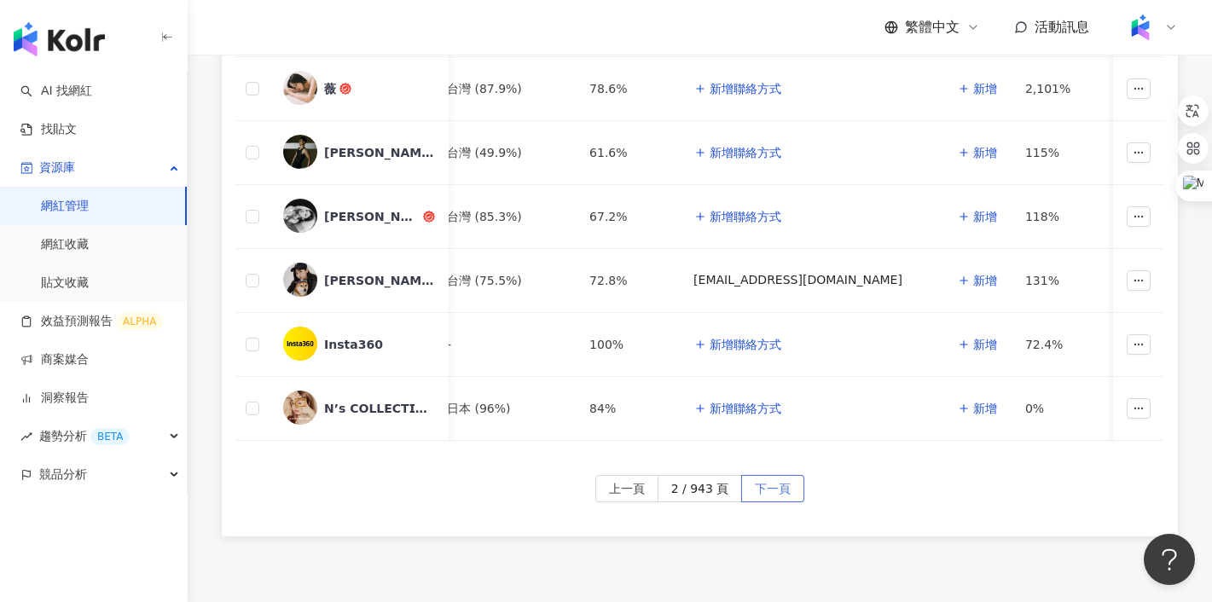
click at [773, 482] on span "下一頁" at bounding box center [773, 489] width 36 height 27
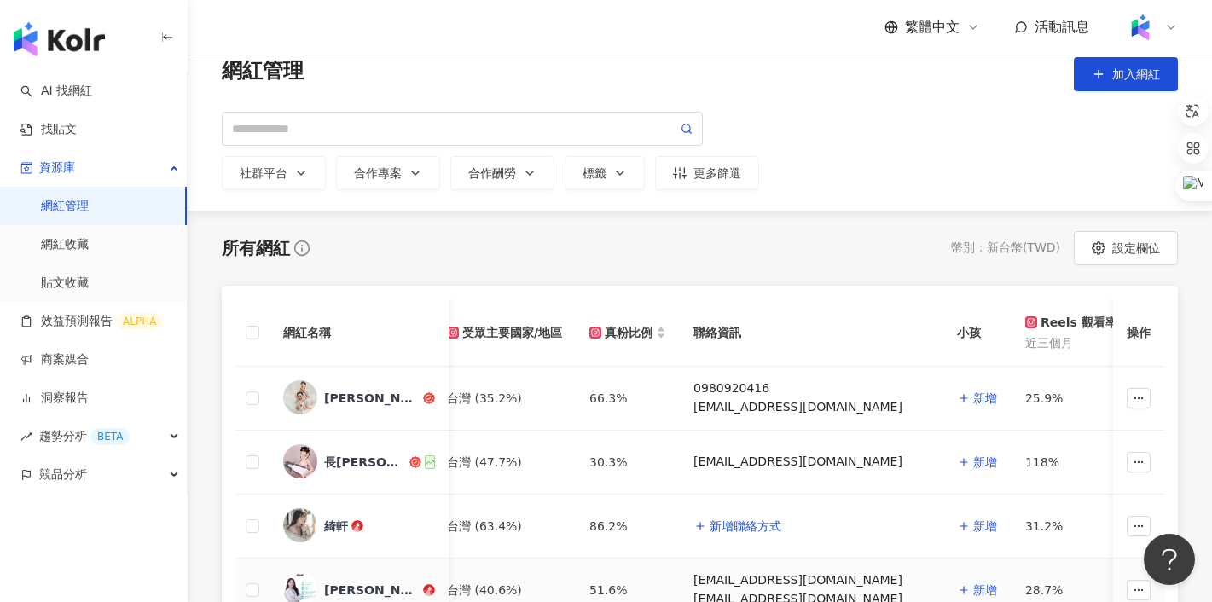
scroll to position [0, 0]
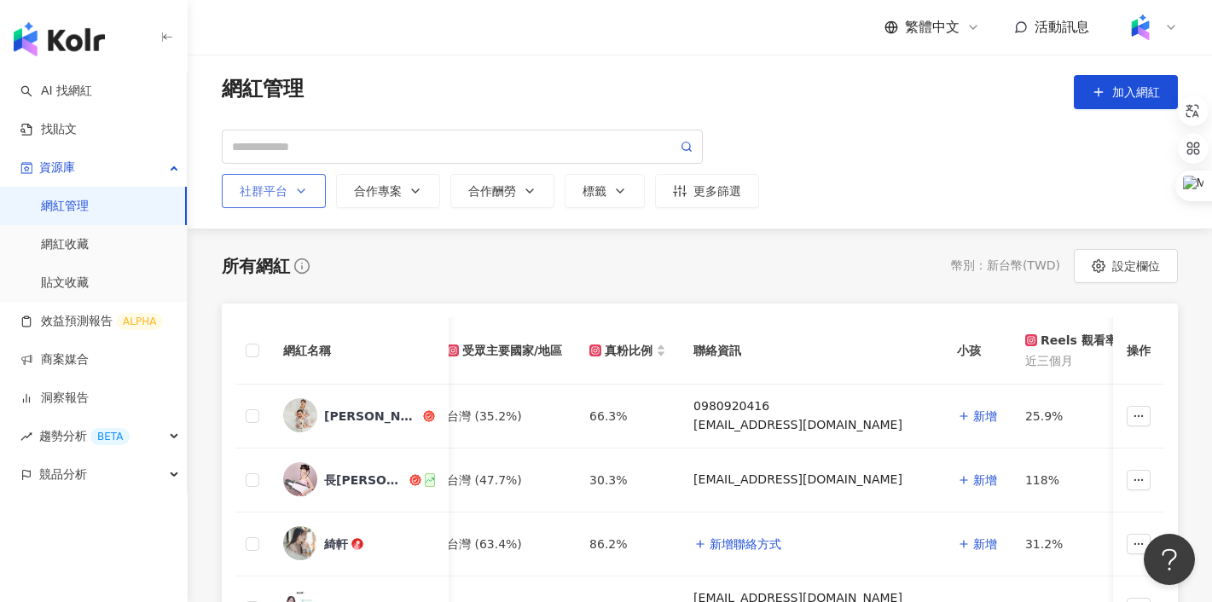
click at [271, 200] on button "社群平台" at bounding box center [274, 191] width 104 height 34
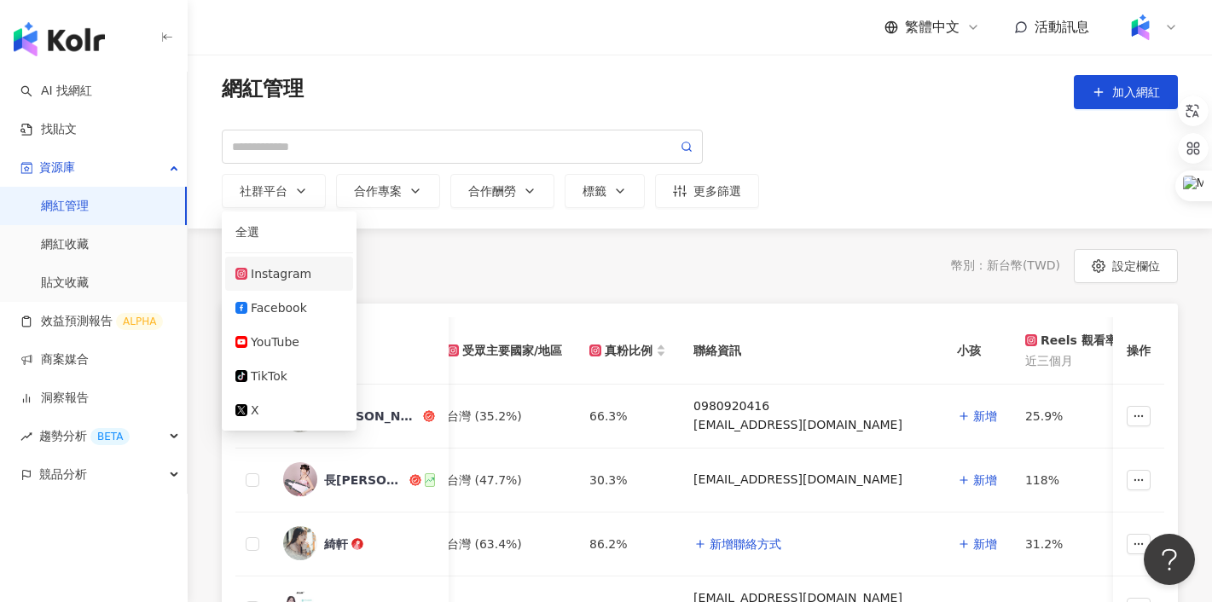
click at [272, 275] on div "Instagram" at bounding box center [281, 273] width 61 height 19
click at [424, 258] on div "所有網紅 幣別 ： 新台幣 ( TWD ) 設定欄位" at bounding box center [700, 266] width 956 height 34
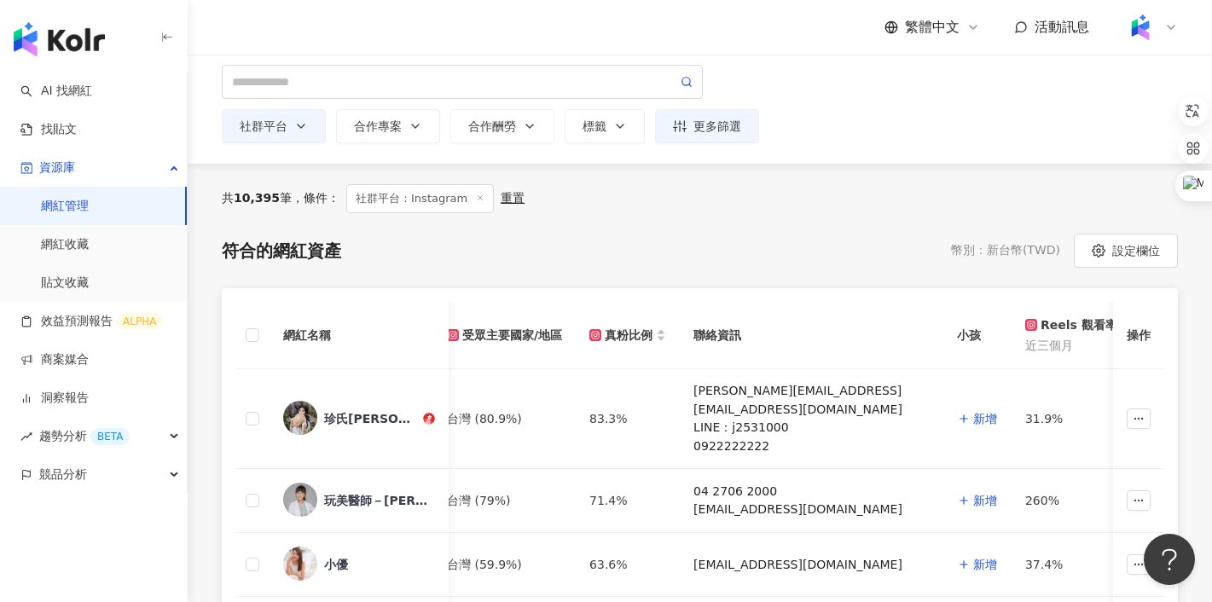
scroll to position [15, 0]
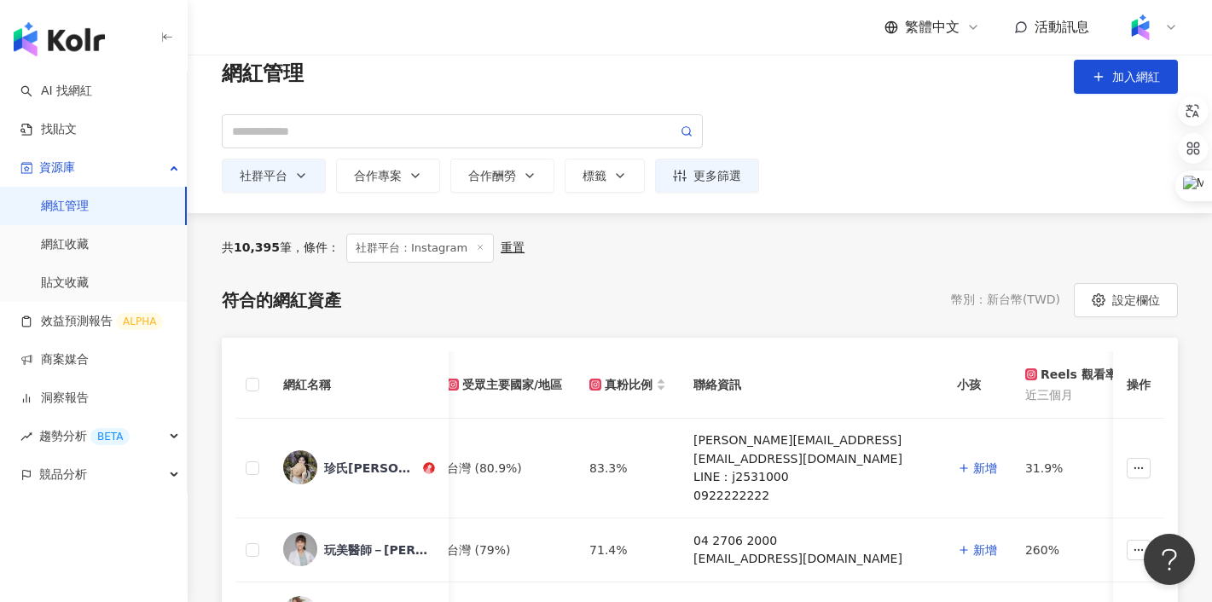
click at [507, 250] on div "重置" at bounding box center [513, 248] width 24 height 15
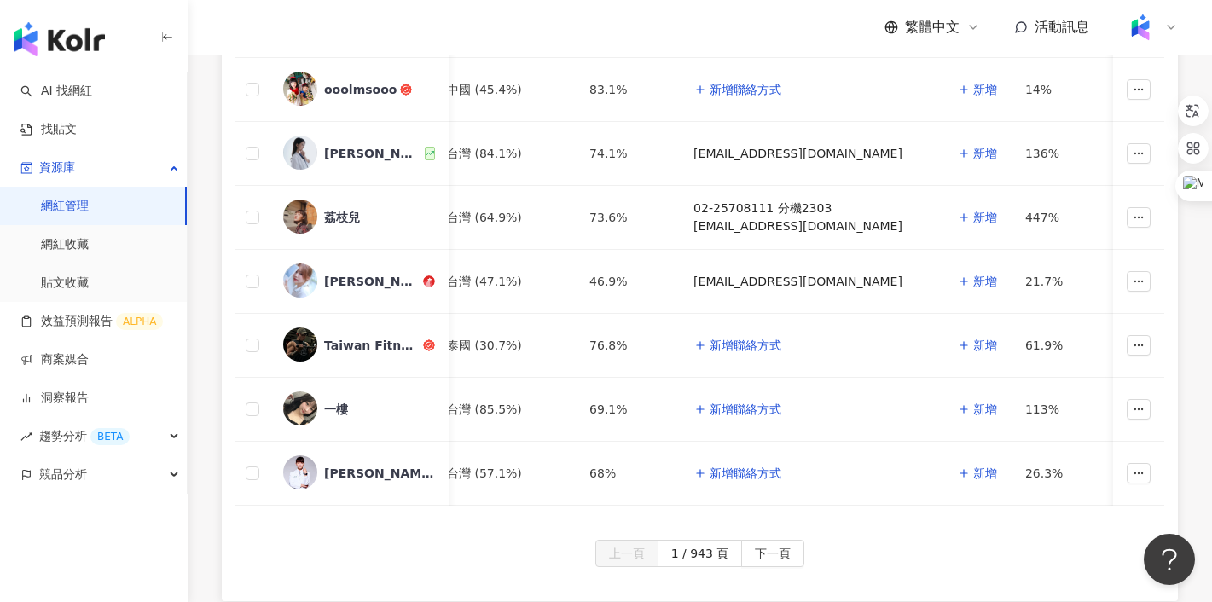
scroll to position [765, 0]
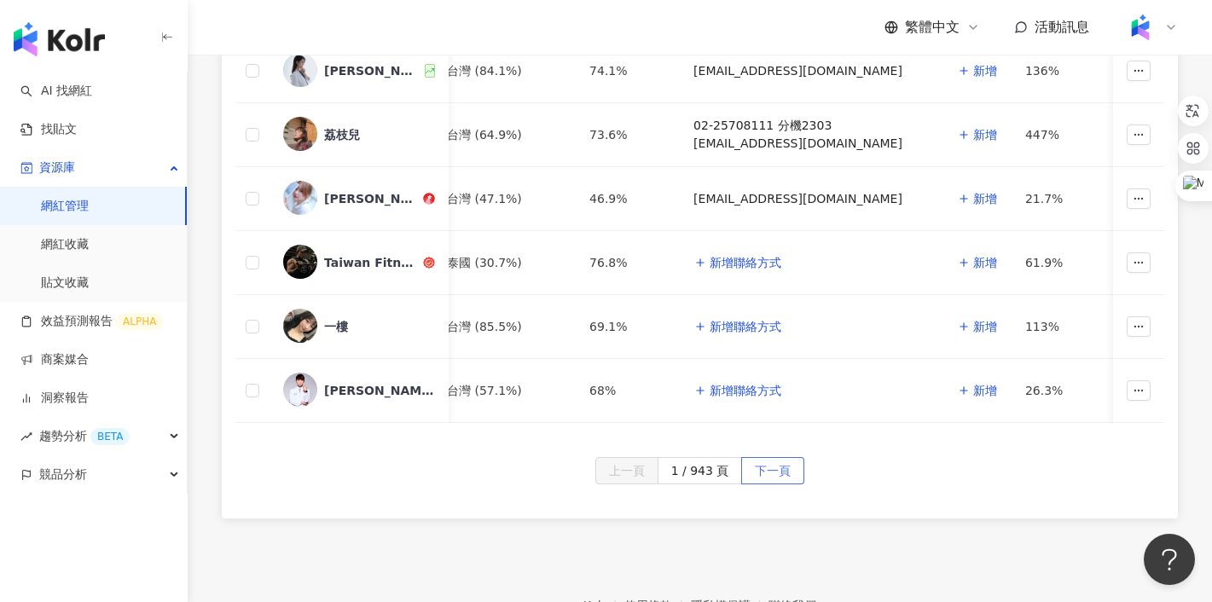
click at [764, 466] on span "下一頁" at bounding box center [773, 471] width 36 height 27
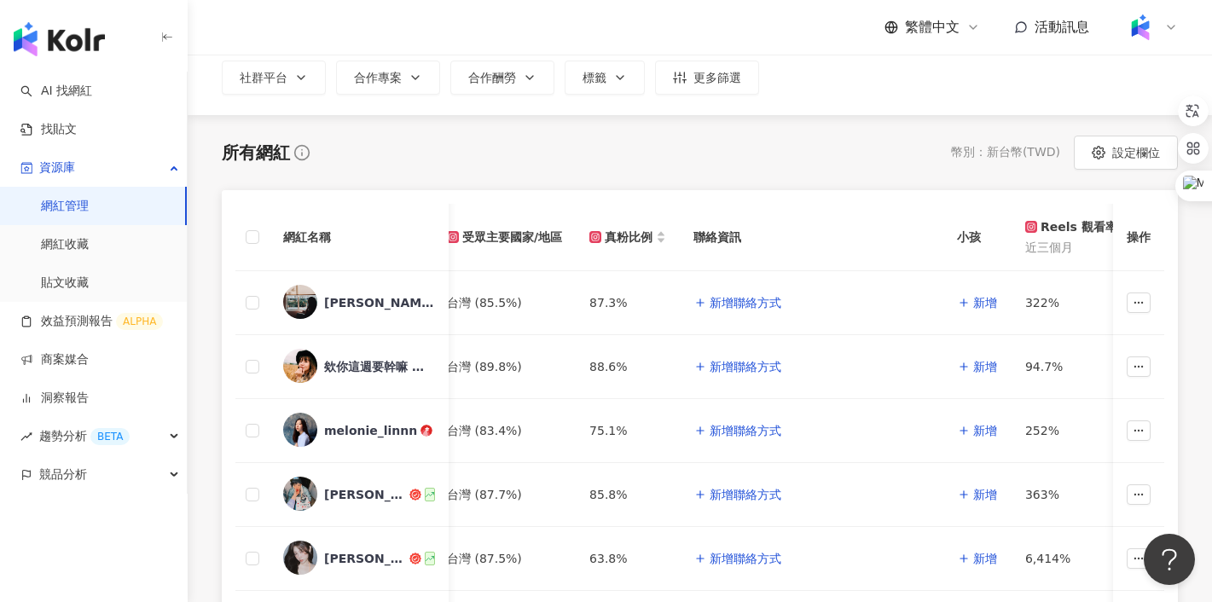
scroll to position [0, 0]
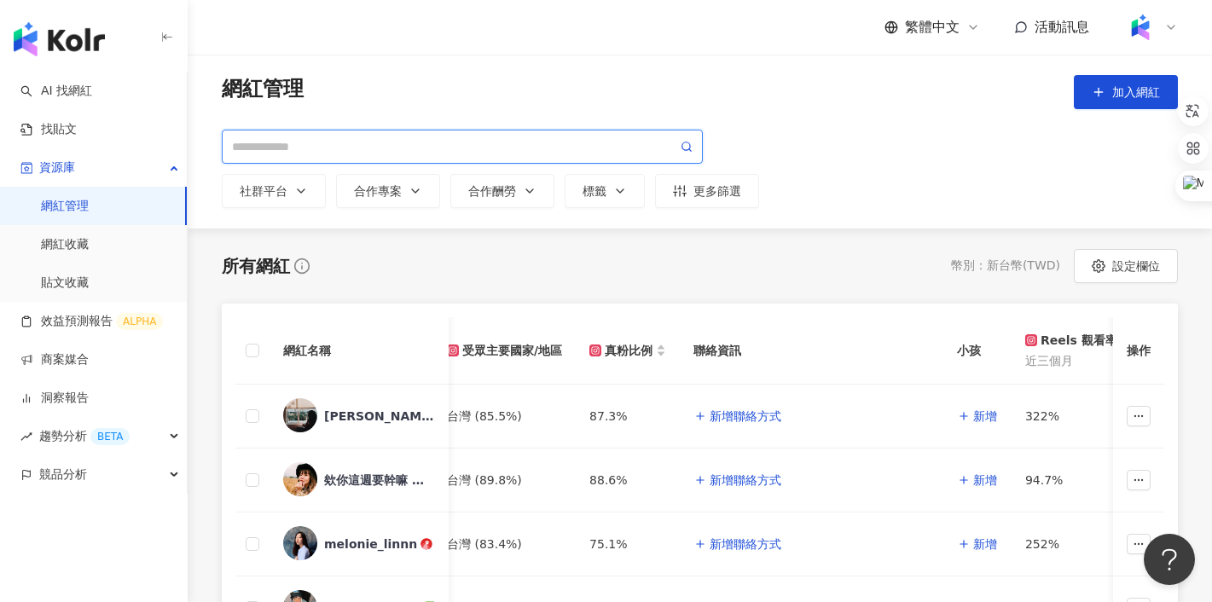
click at [395, 154] on input "search" at bounding box center [454, 146] width 445 height 19
type input "*"
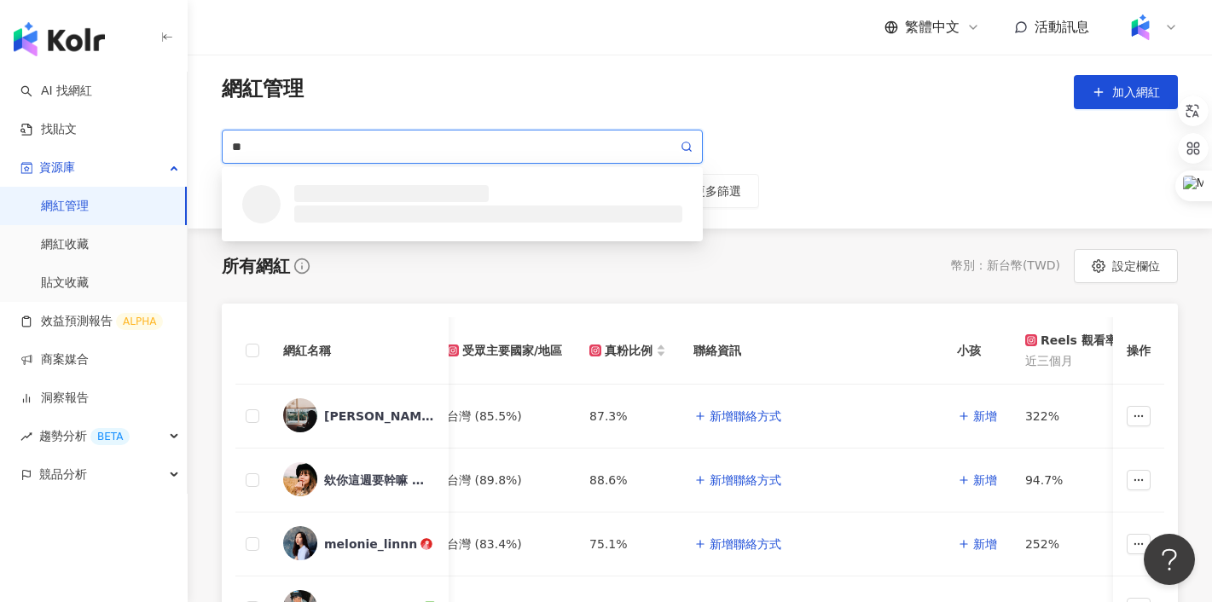
type input "*"
type input "**"
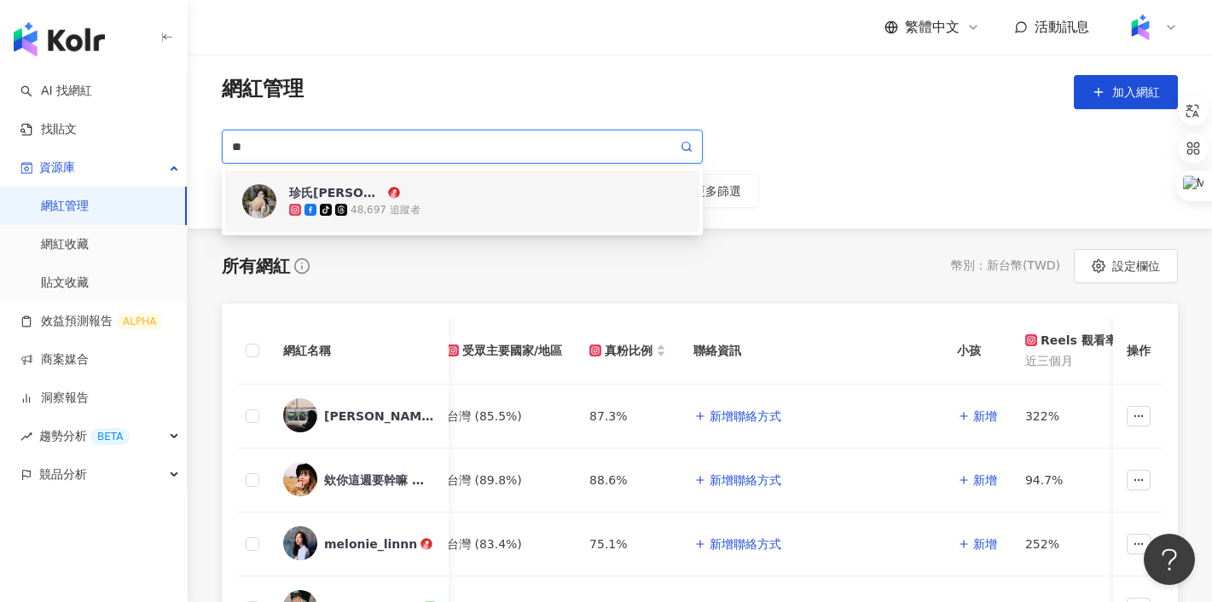
click at [400, 194] on div "[PERSON_NAME]吃美食 [PERSON_NAME] Foodie Life tiktok-icon 48,697 追蹤者" at bounding box center [485, 201] width 393 height 34
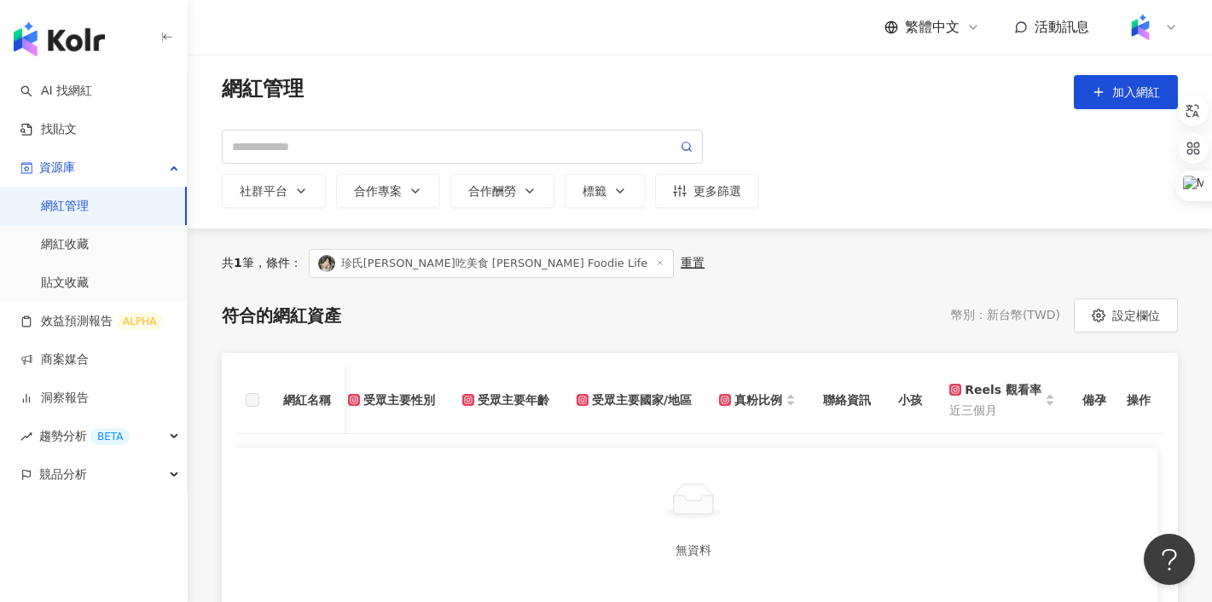
click at [681, 259] on div "重置" at bounding box center [693, 263] width 24 height 15
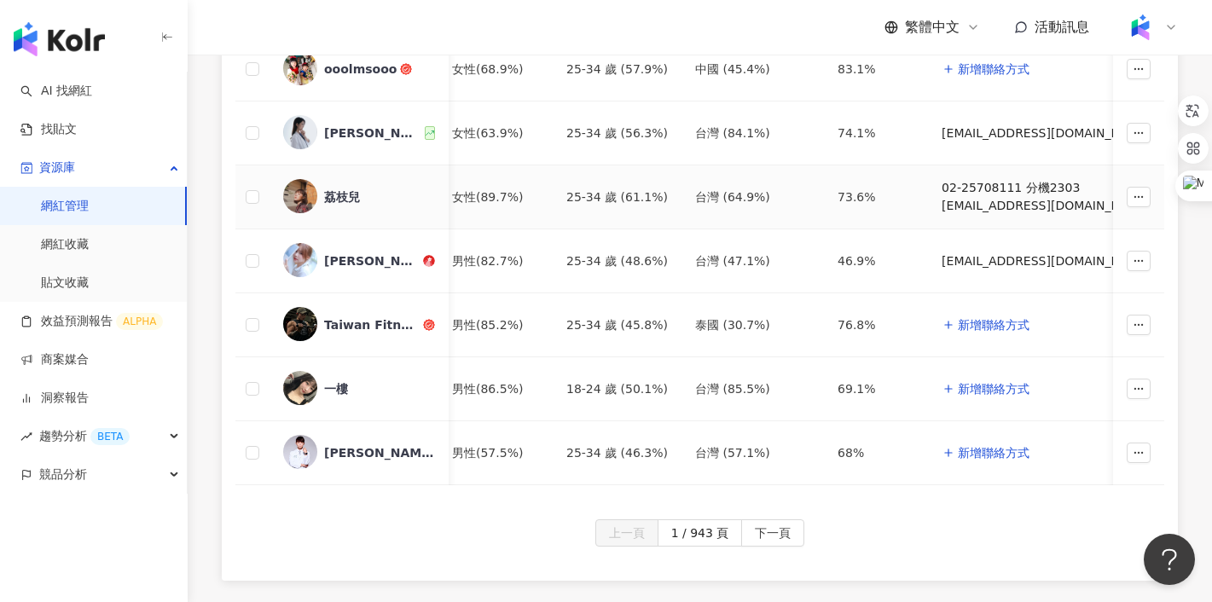
scroll to position [740, 0]
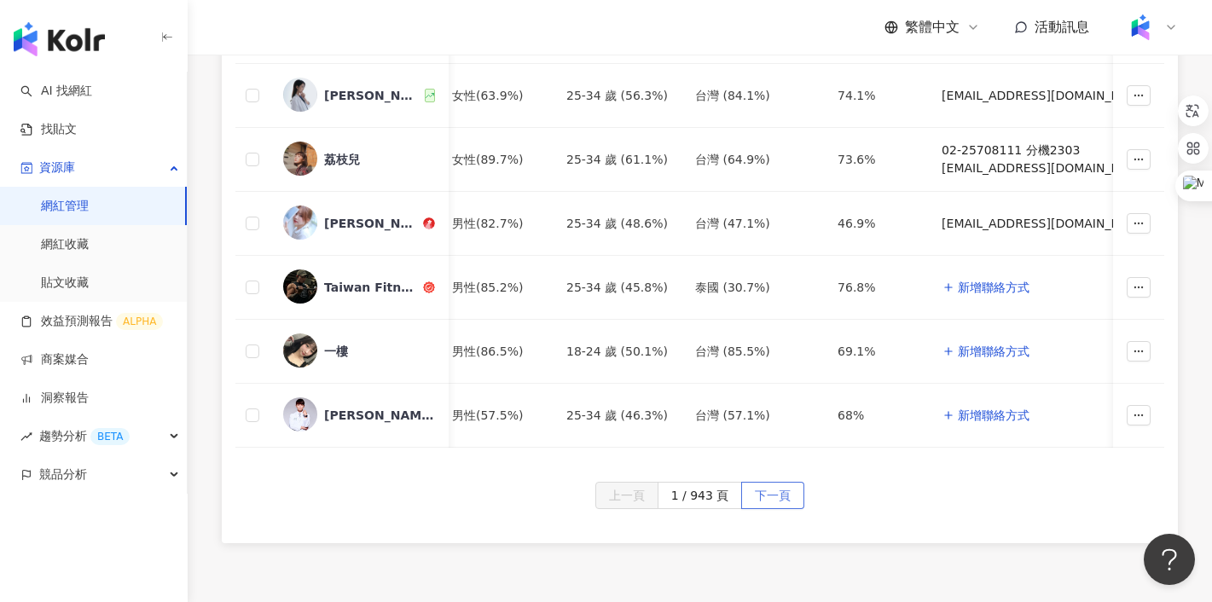
click at [760, 484] on span "下一頁" at bounding box center [773, 496] width 36 height 27
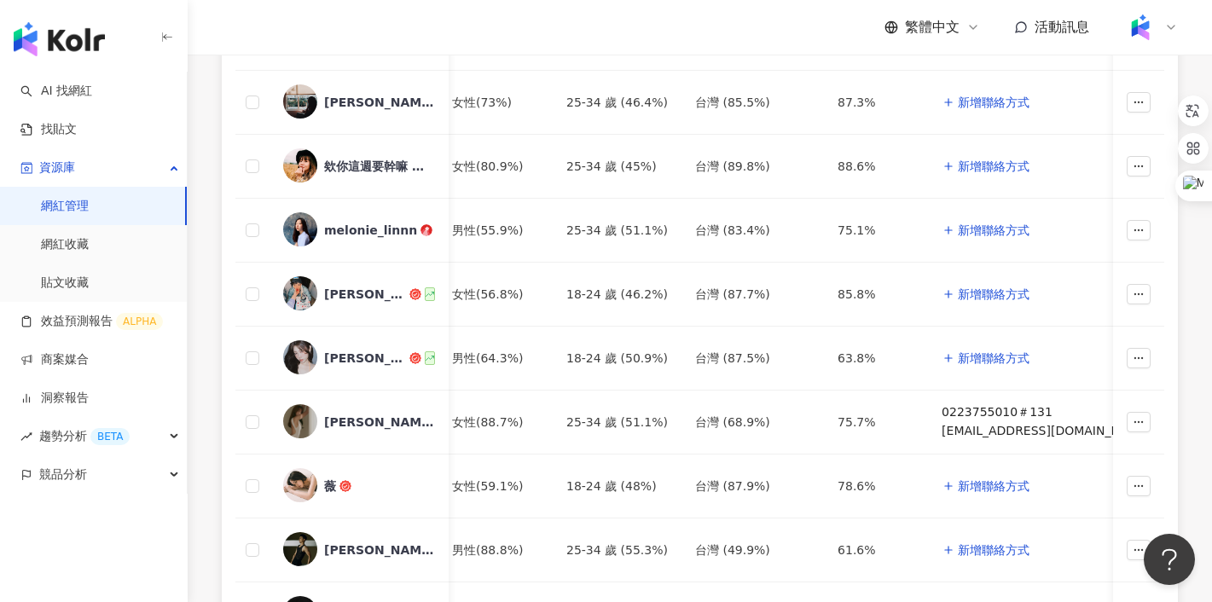
scroll to position [0, 0]
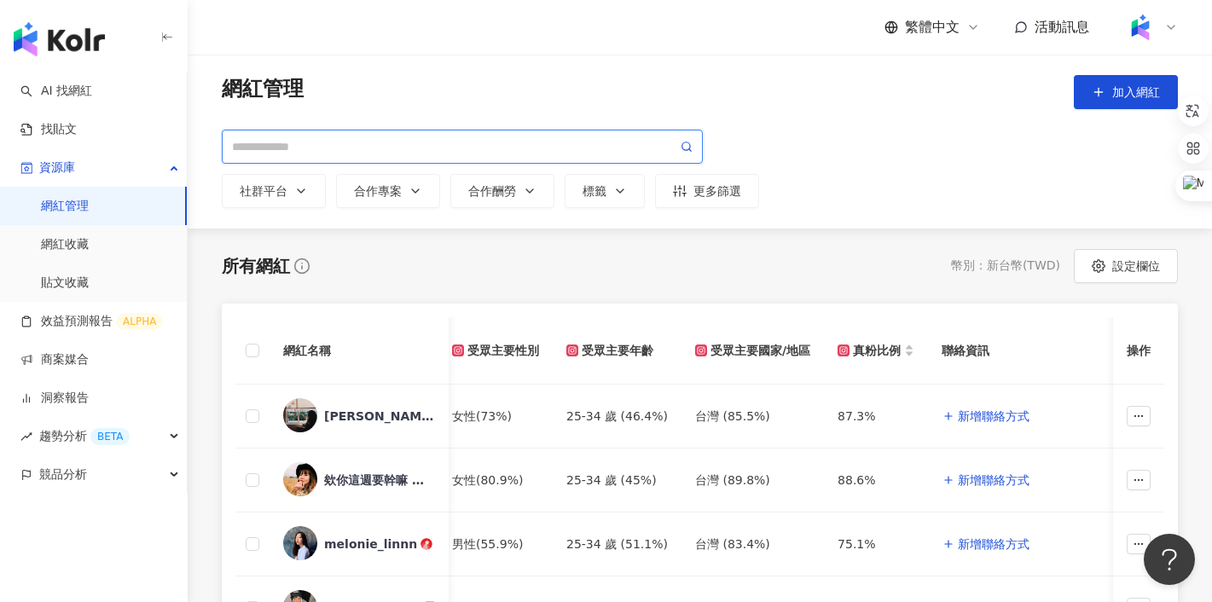
click at [352, 137] on input "search" at bounding box center [454, 146] width 445 height 19
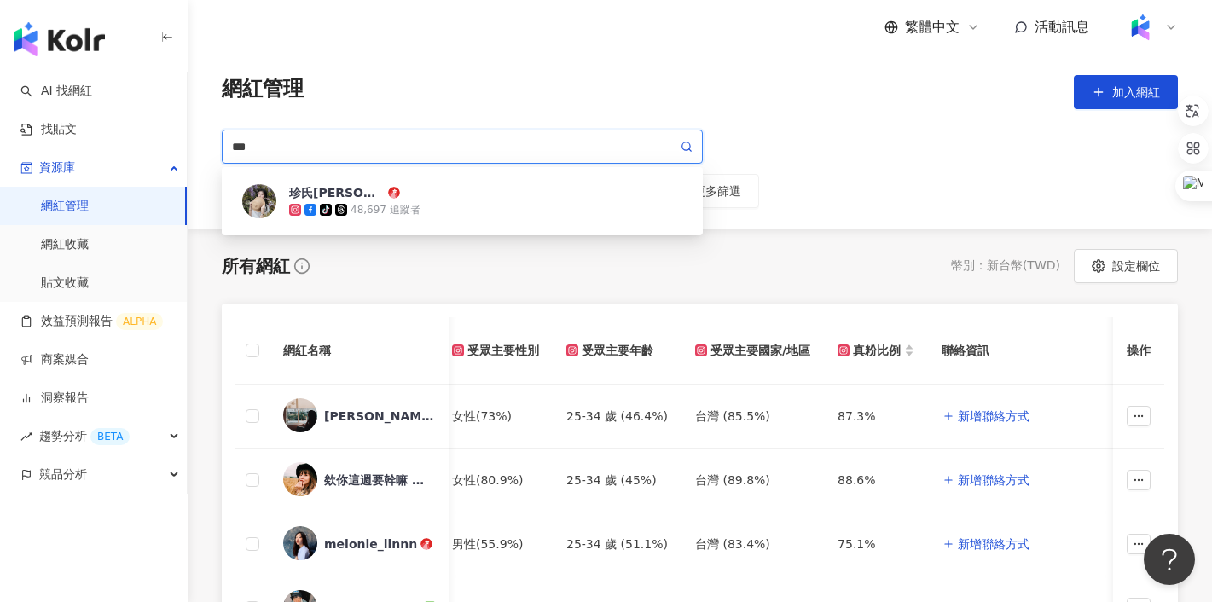
type input "**"
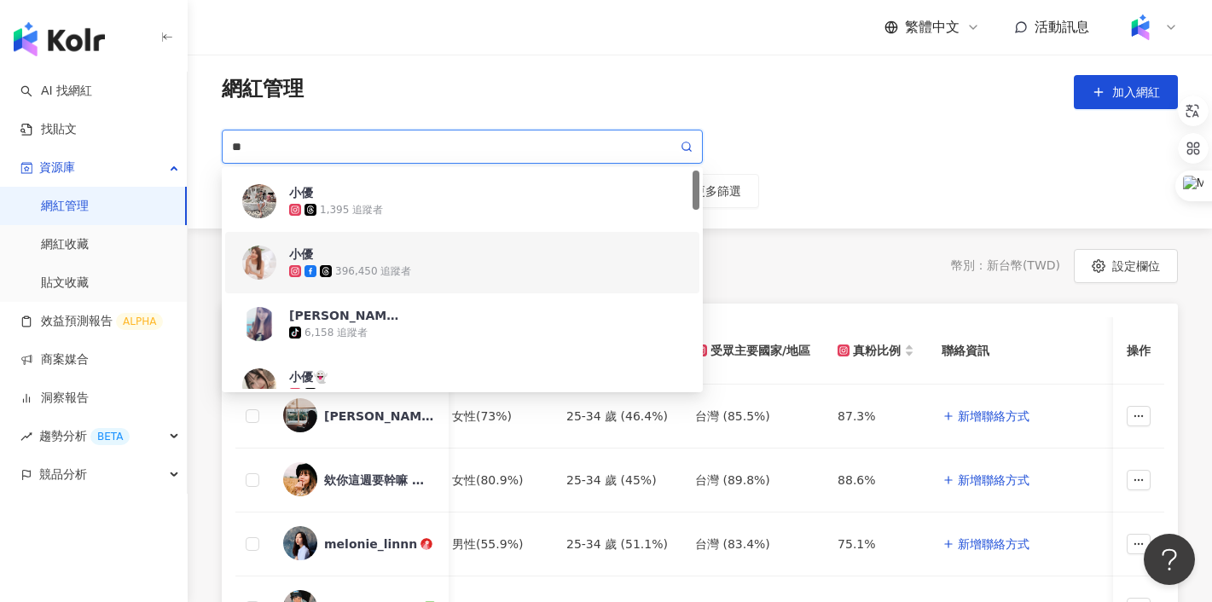
click at [372, 267] on div "396,450 追蹤者" at bounding box center [373, 271] width 76 height 14
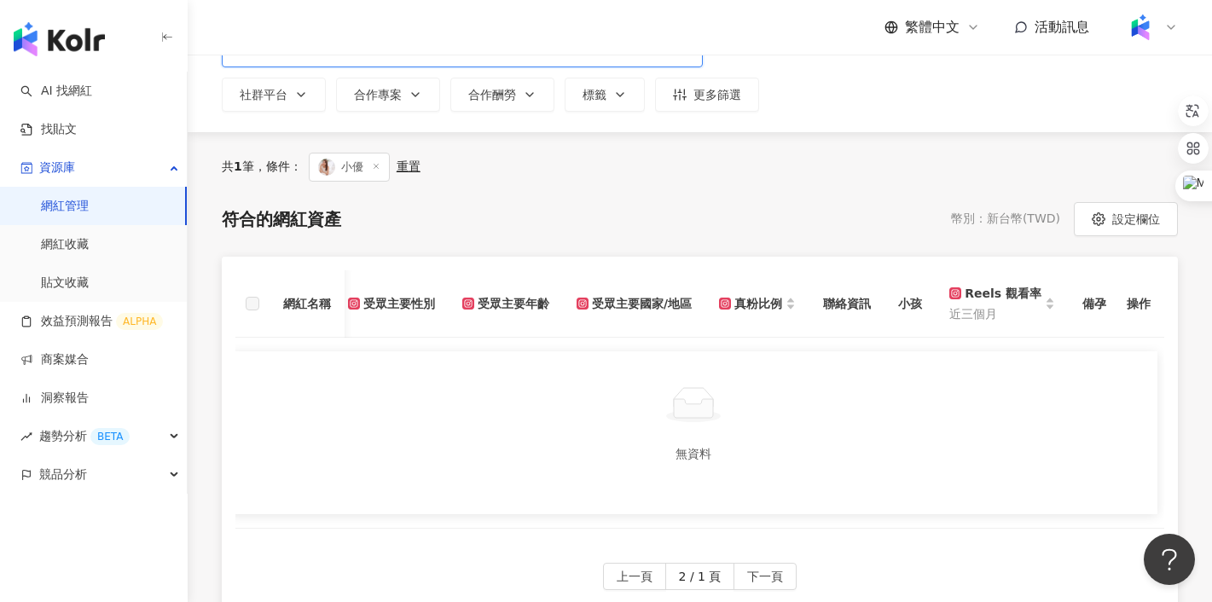
scroll to position [131, 0]
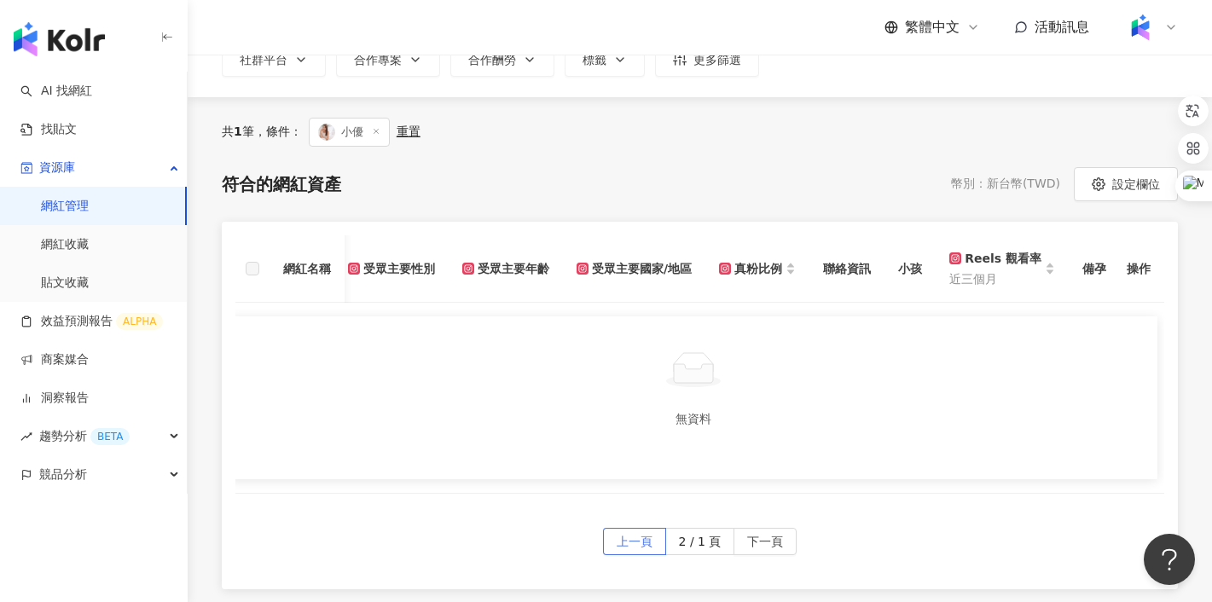
click at [635, 547] on span "上一頁" at bounding box center [635, 542] width 36 height 27
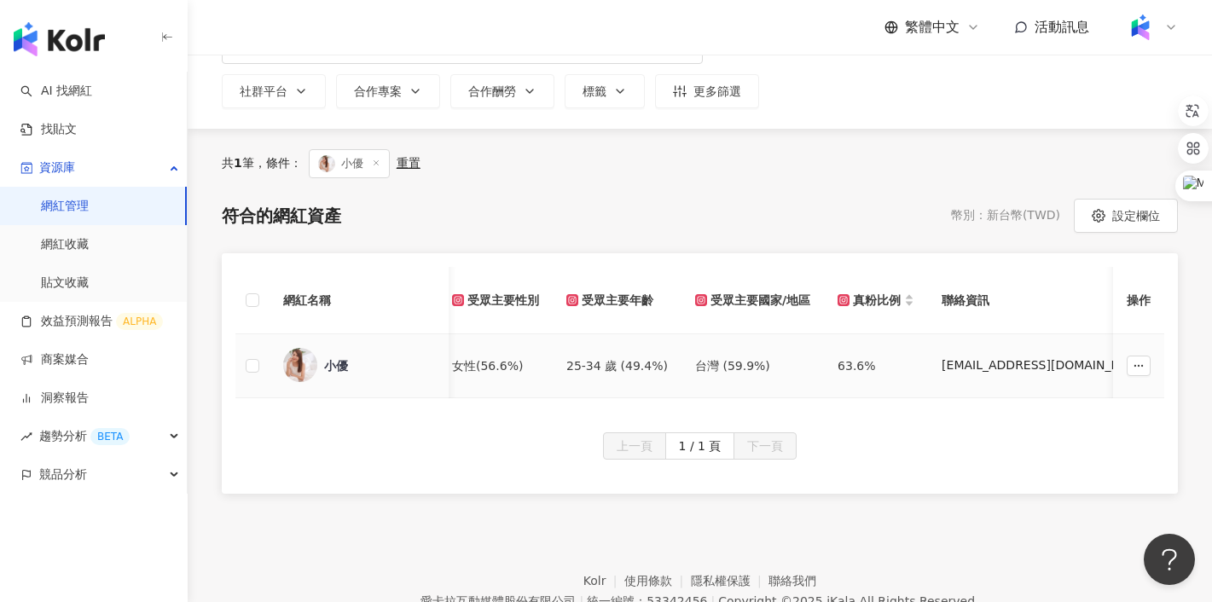
scroll to position [90, 0]
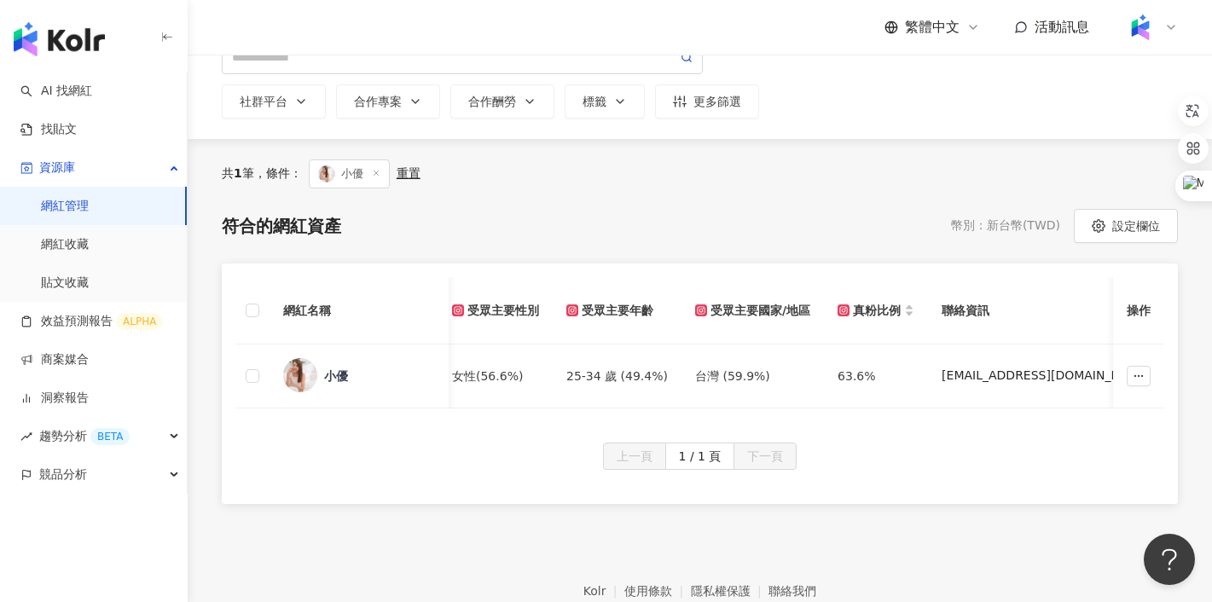
click at [415, 178] on div "重置" at bounding box center [409, 173] width 24 height 15
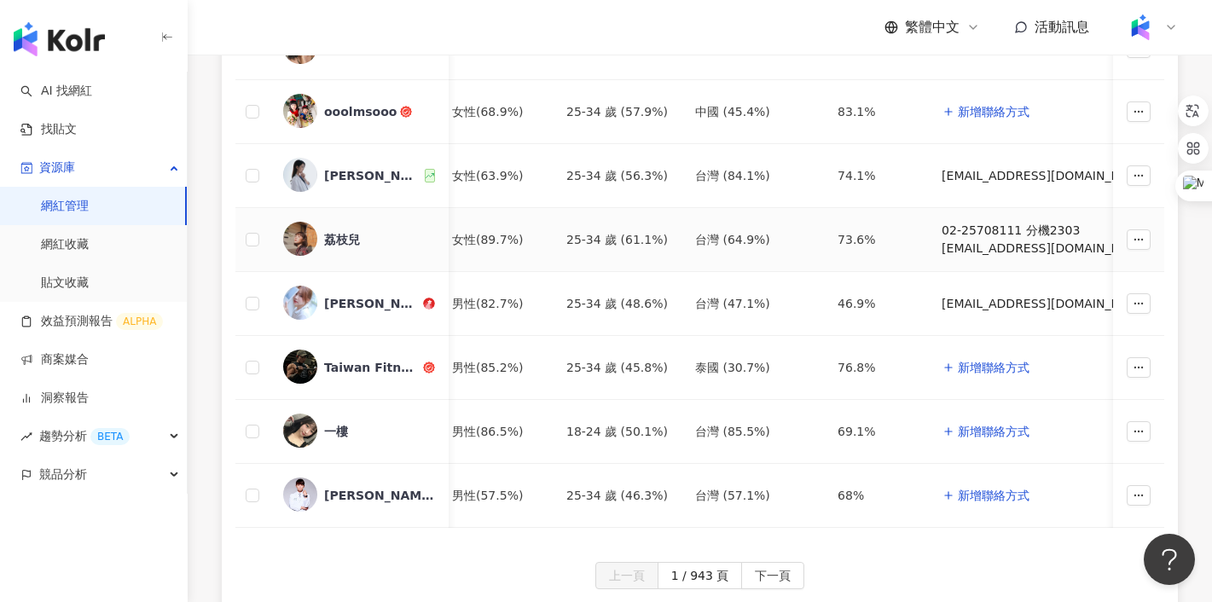
scroll to position [729, 0]
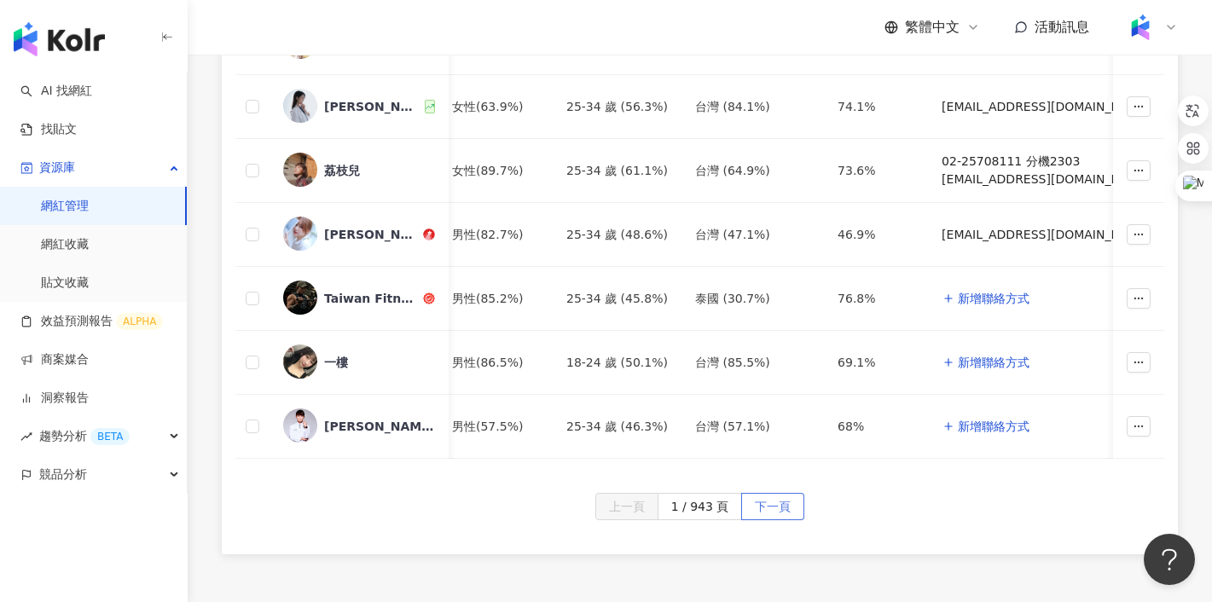
click at [757, 497] on span "下一頁" at bounding box center [773, 507] width 36 height 27
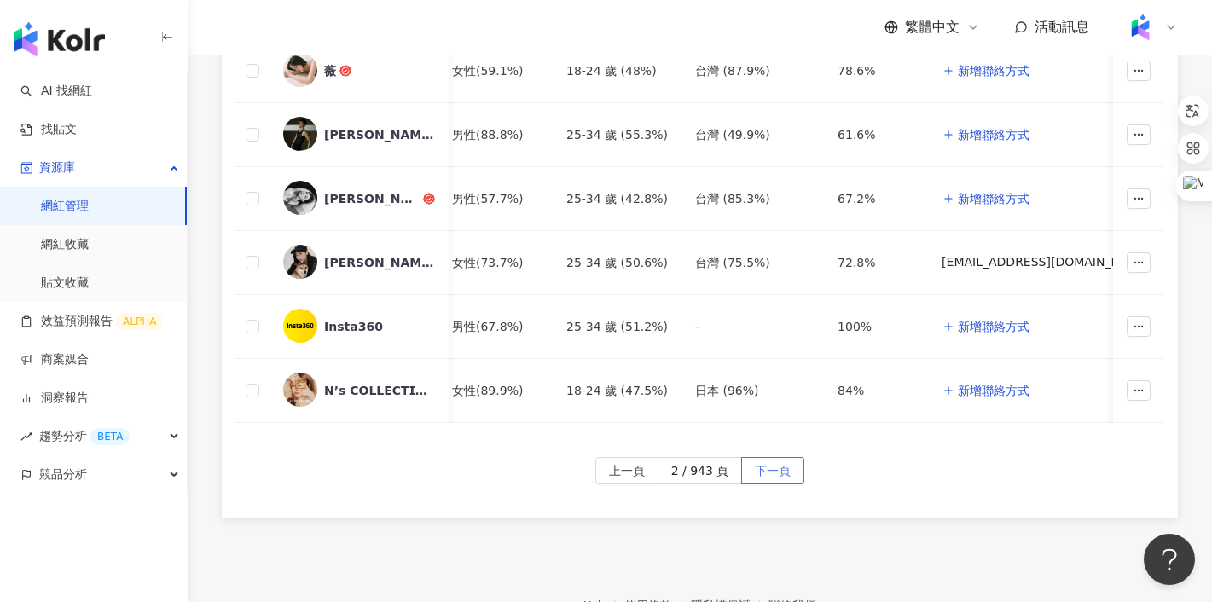
click at [763, 465] on span "下一頁" at bounding box center [773, 471] width 36 height 27
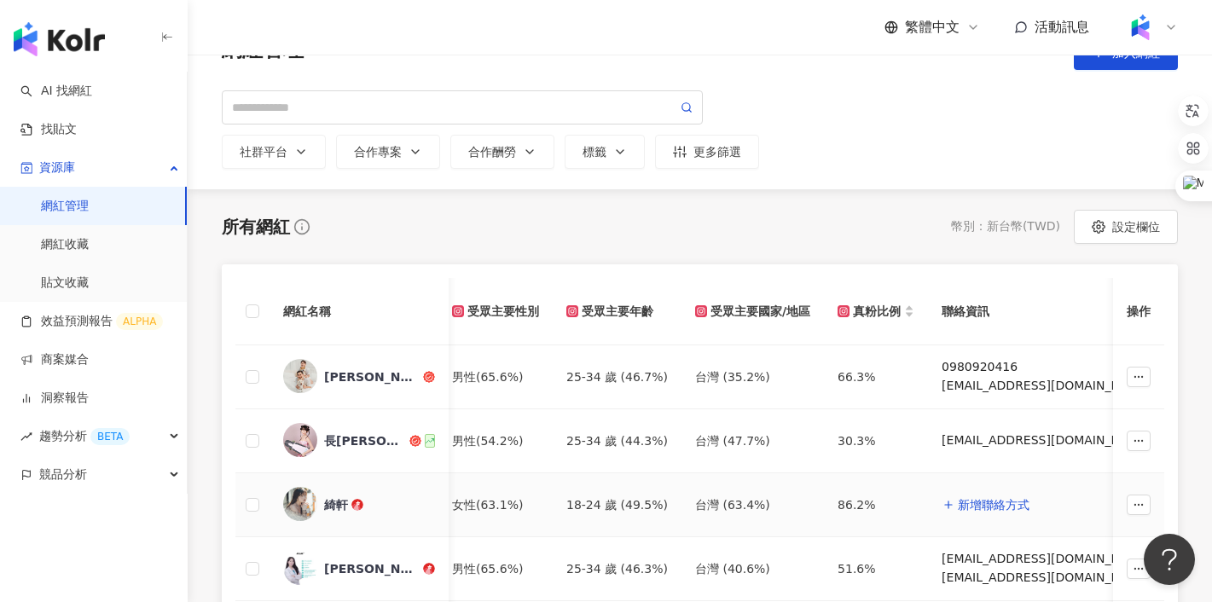
scroll to position [0, 0]
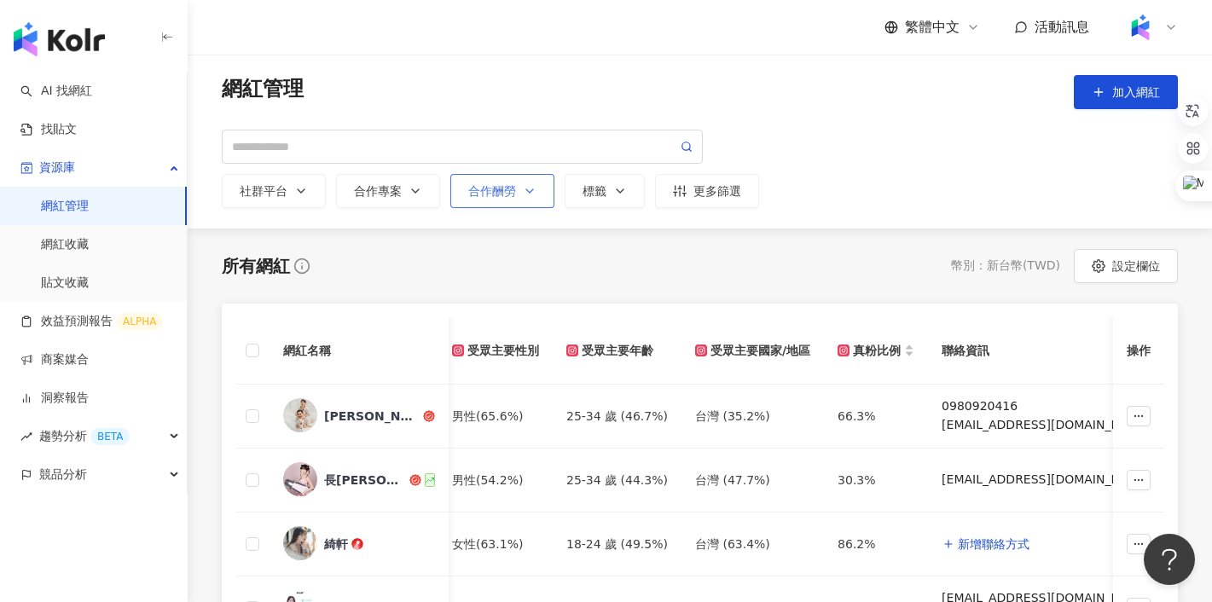
click at [478, 193] on div "合作酬勞" at bounding box center [502, 191] width 68 height 14
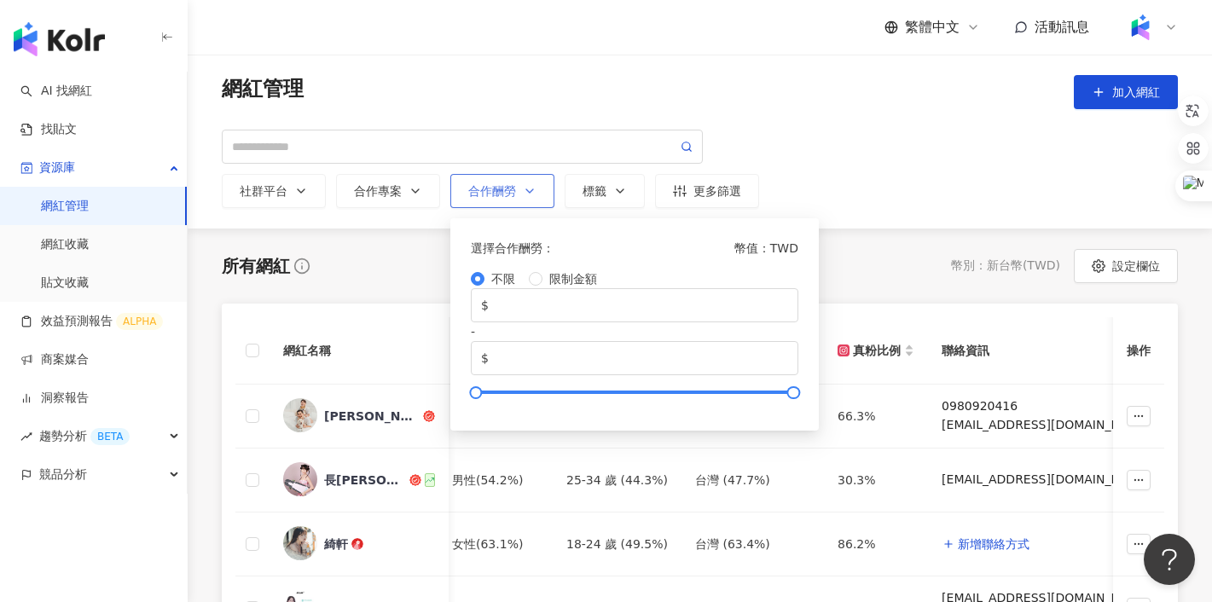
click at [478, 193] on div "合作酬勞" at bounding box center [502, 191] width 68 height 14
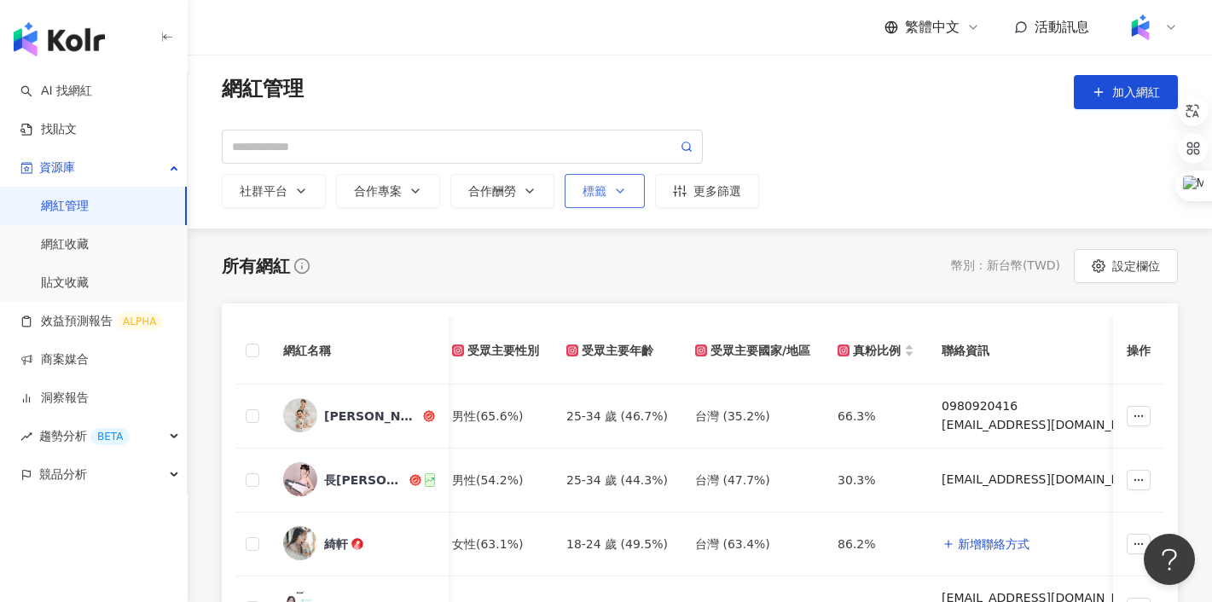
click at [602, 189] on div "標籤" at bounding box center [605, 191] width 44 height 14
click at [619, 260] on div "button" at bounding box center [689, 253] width 200 height 13
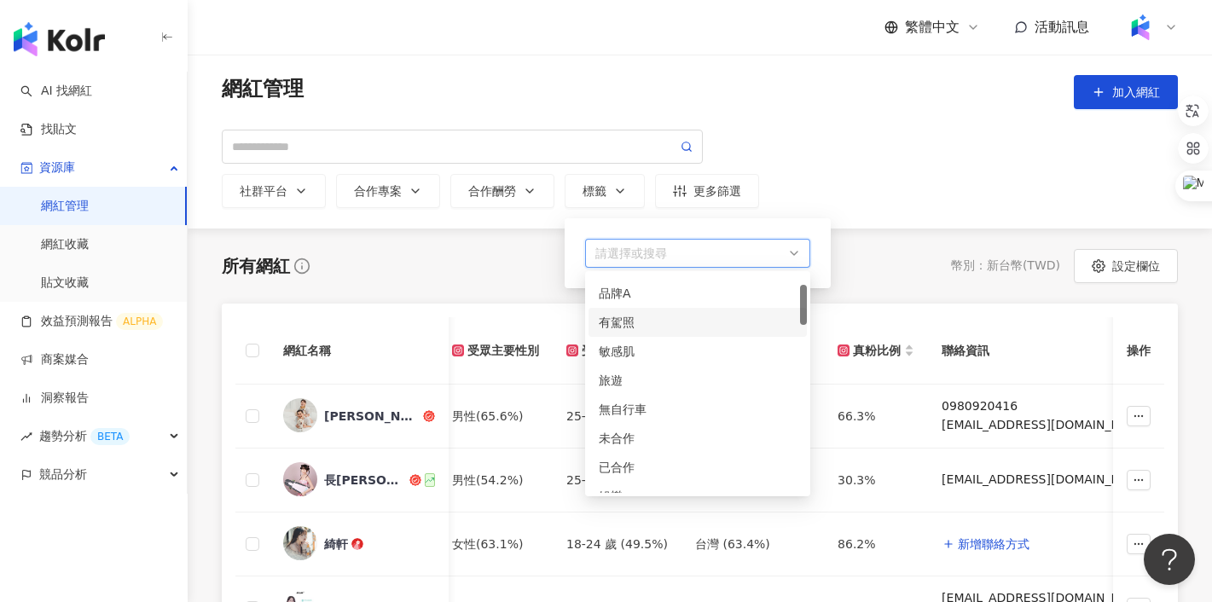
scroll to position [55, 0]
click at [618, 407] on div "無自行車" at bounding box center [698, 407] width 198 height 19
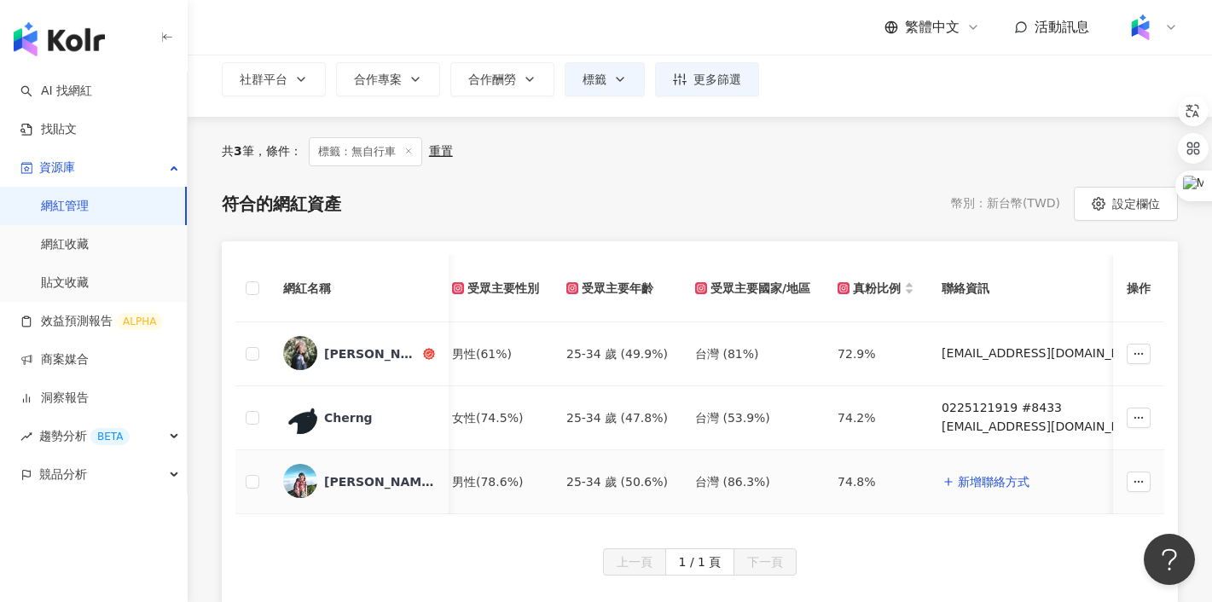
scroll to position [100, 0]
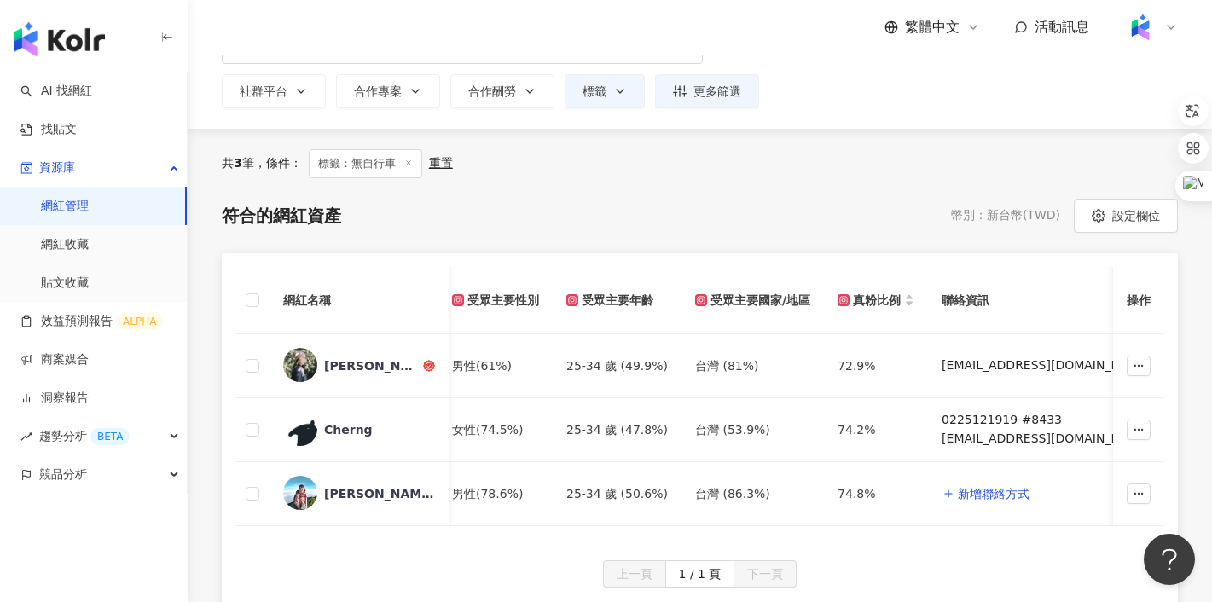
click at [444, 164] on div "重置" at bounding box center [441, 163] width 24 height 15
